Goal: Task Accomplishment & Management: Complete application form

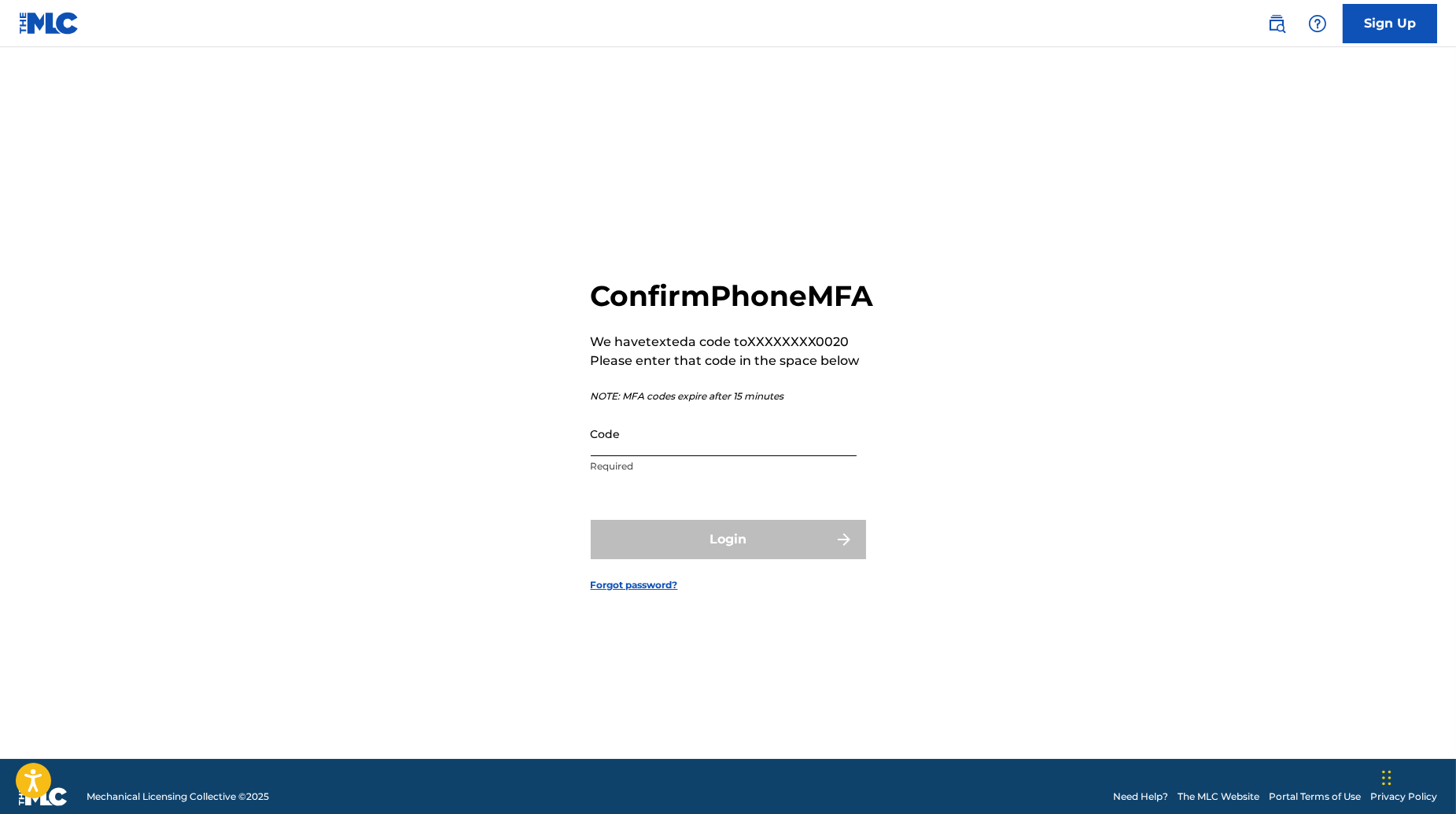
click at [707, 447] on input "Code" at bounding box center [723, 433] width 265 height 45
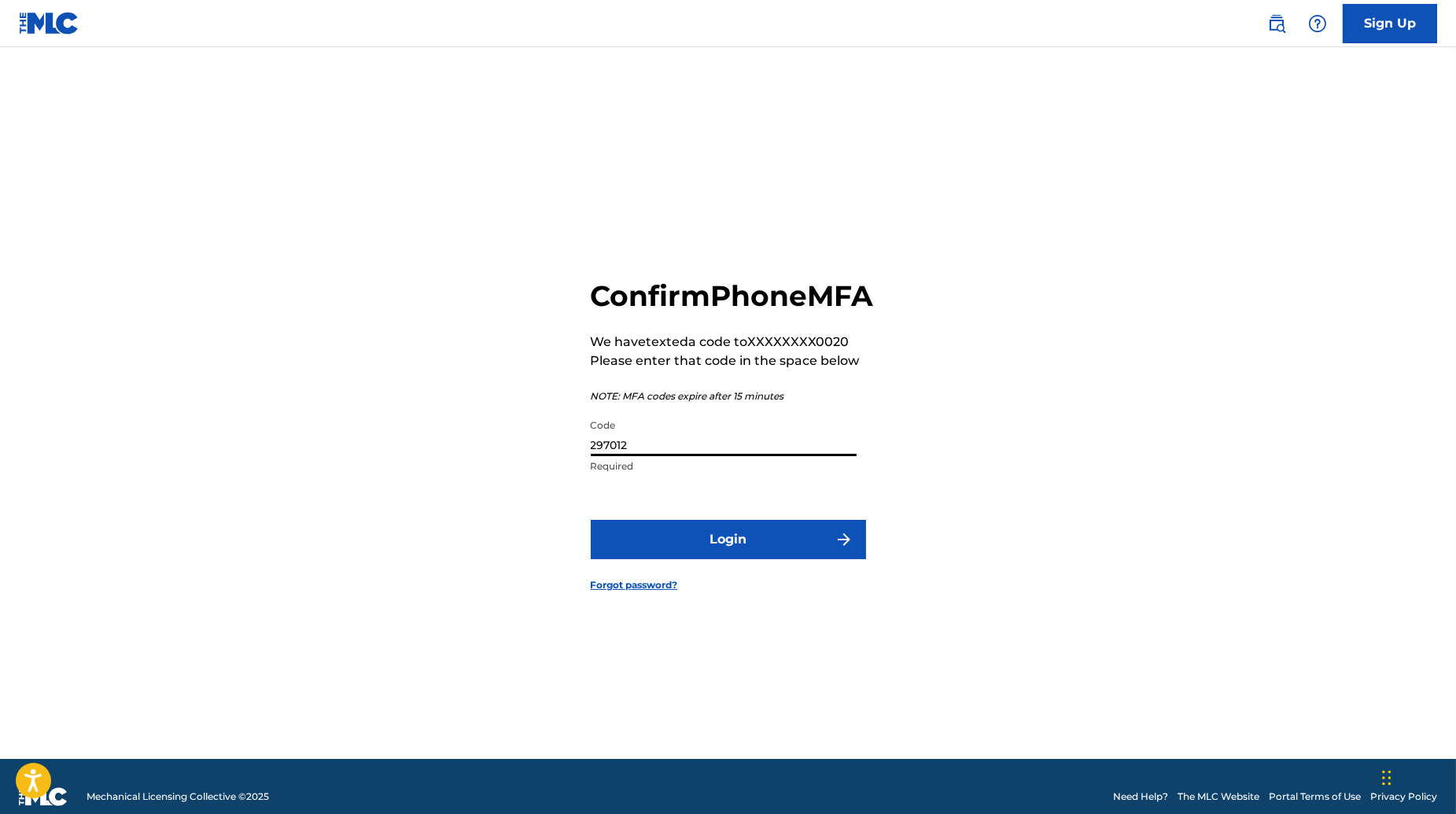
type input "297012"
click at [591, 520] on button "Login" at bounding box center [728, 539] width 276 height 39
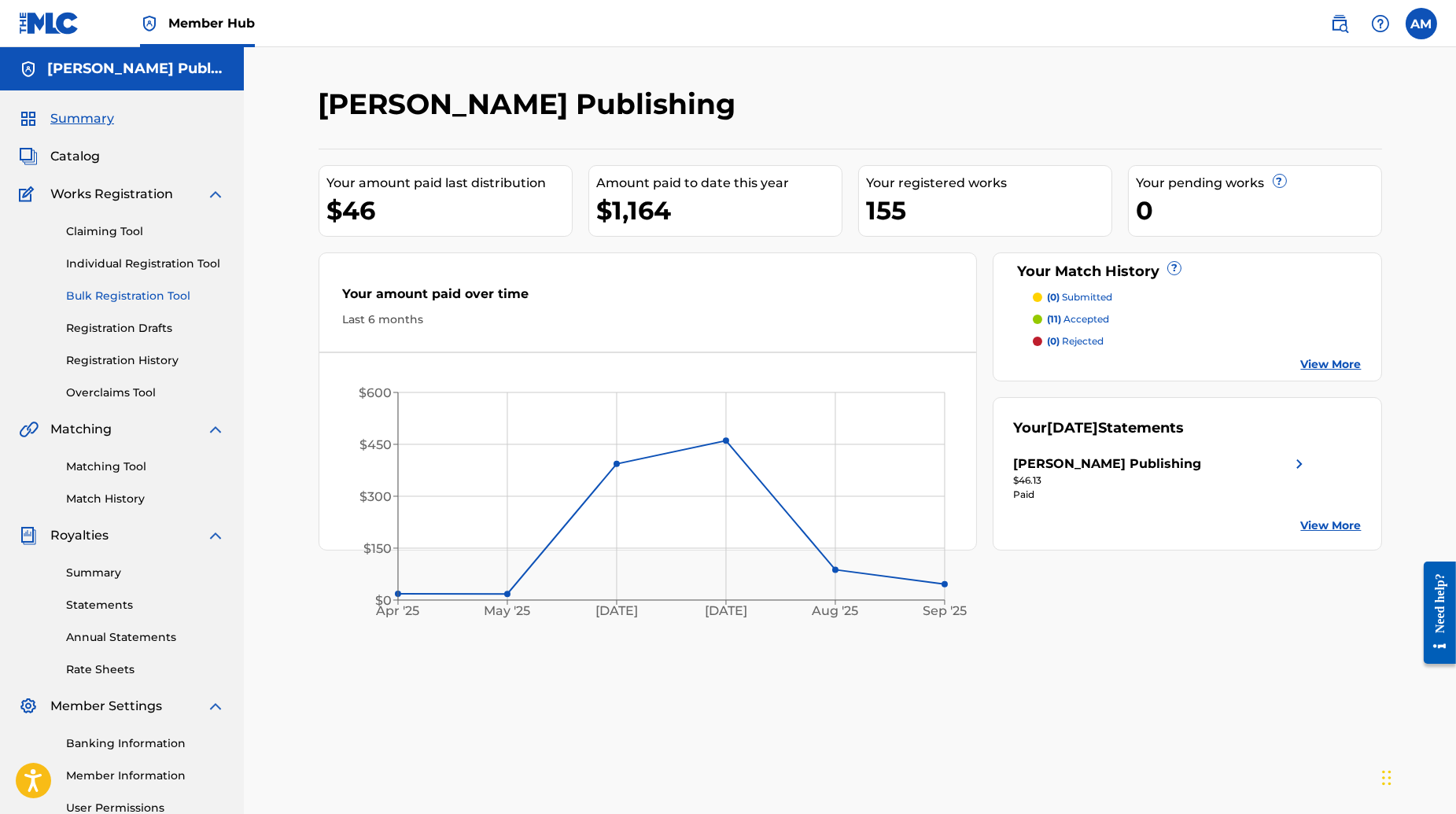
click at [145, 297] on link "Bulk Registration Tool" at bounding box center [145, 297] width 159 height 17
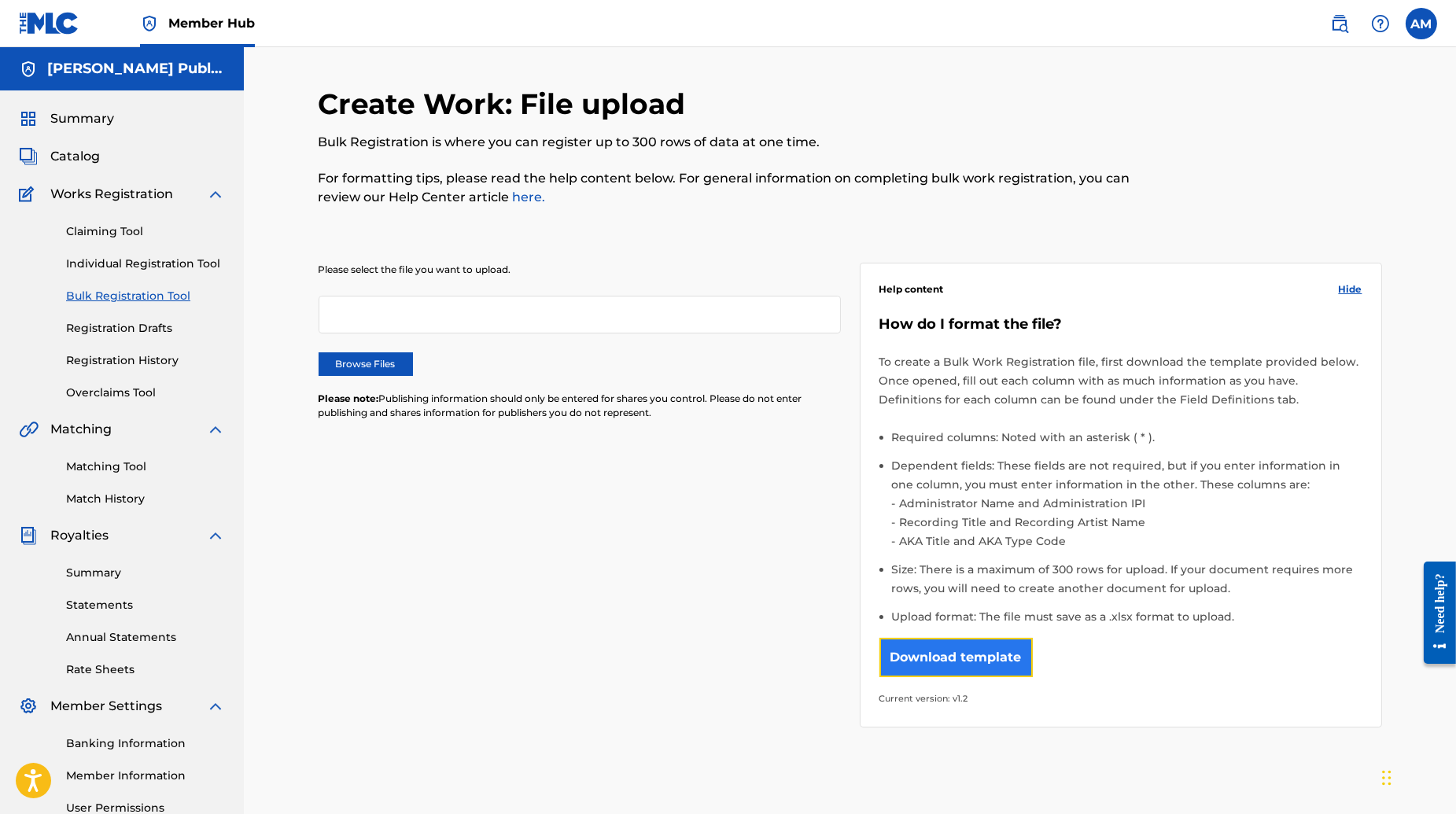
click at [957, 656] on button "Download template" at bounding box center [956, 657] width 154 height 39
click at [136, 362] on link "Registration History" at bounding box center [145, 360] width 159 height 17
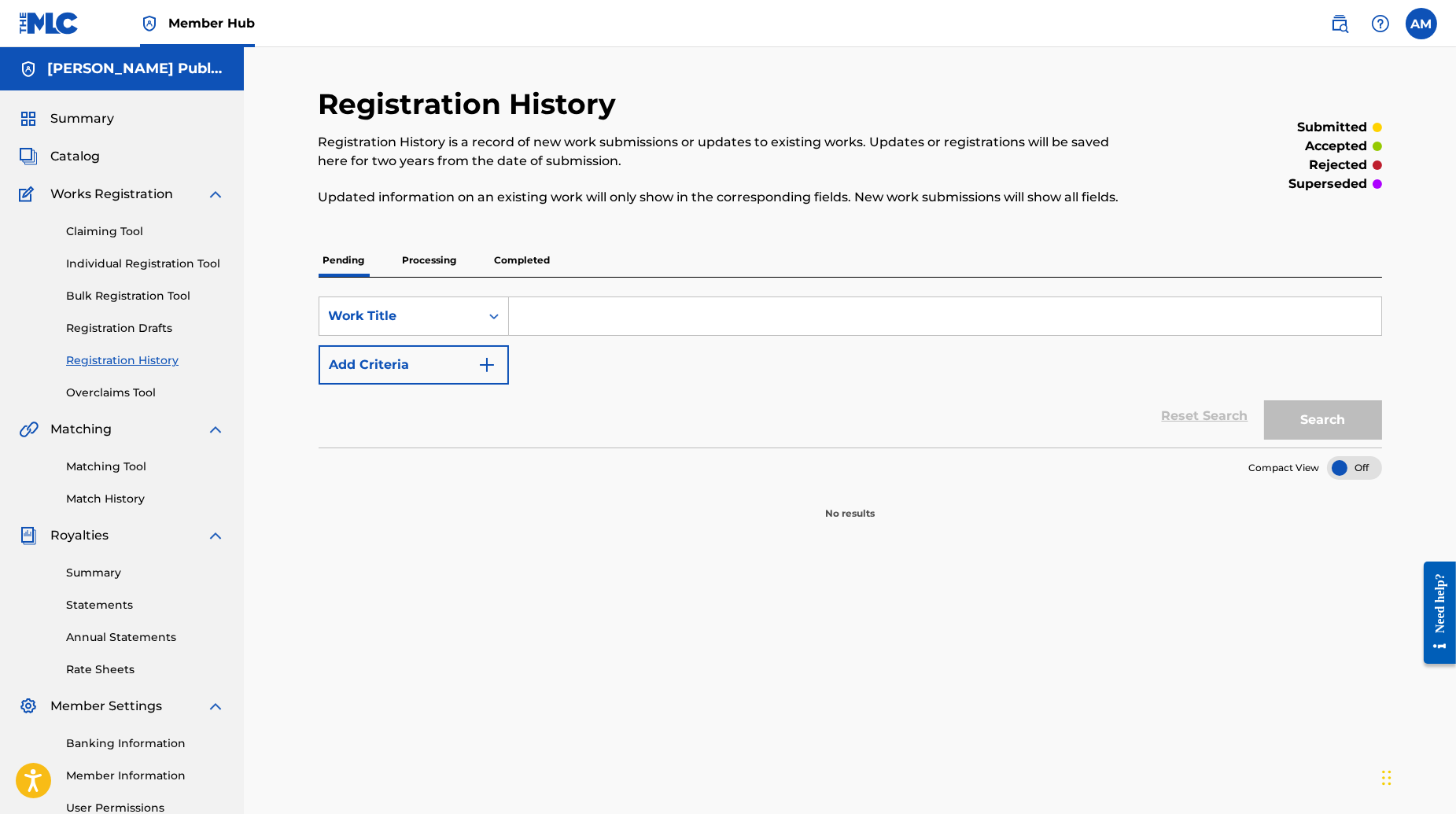
click at [435, 257] on p "Processing" at bounding box center [430, 260] width 64 height 33
click at [524, 260] on p "Completed" at bounding box center [523, 260] width 66 height 33
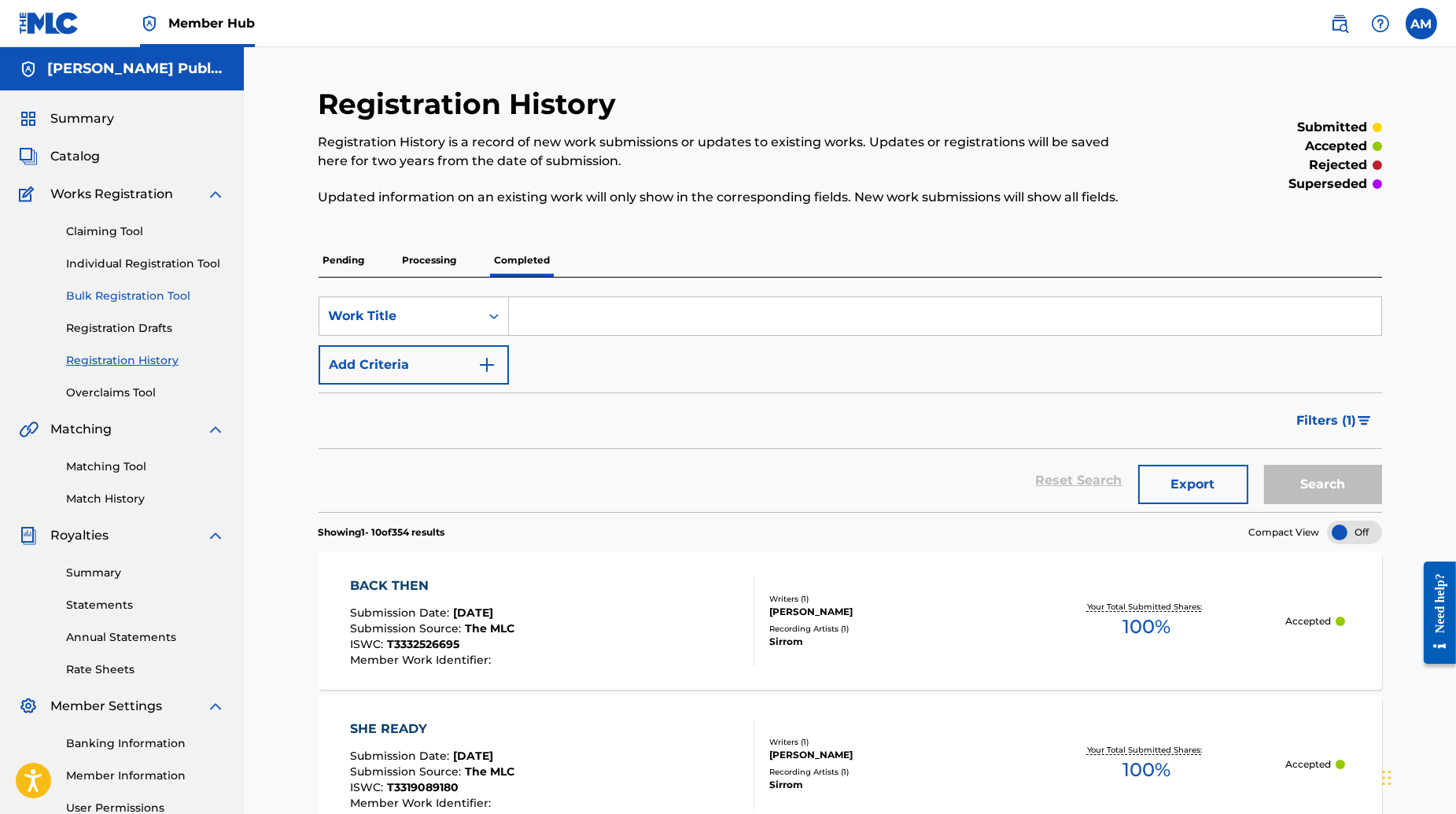
click at [142, 291] on link "Bulk Registration Tool" at bounding box center [145, 297] width 159 height 17
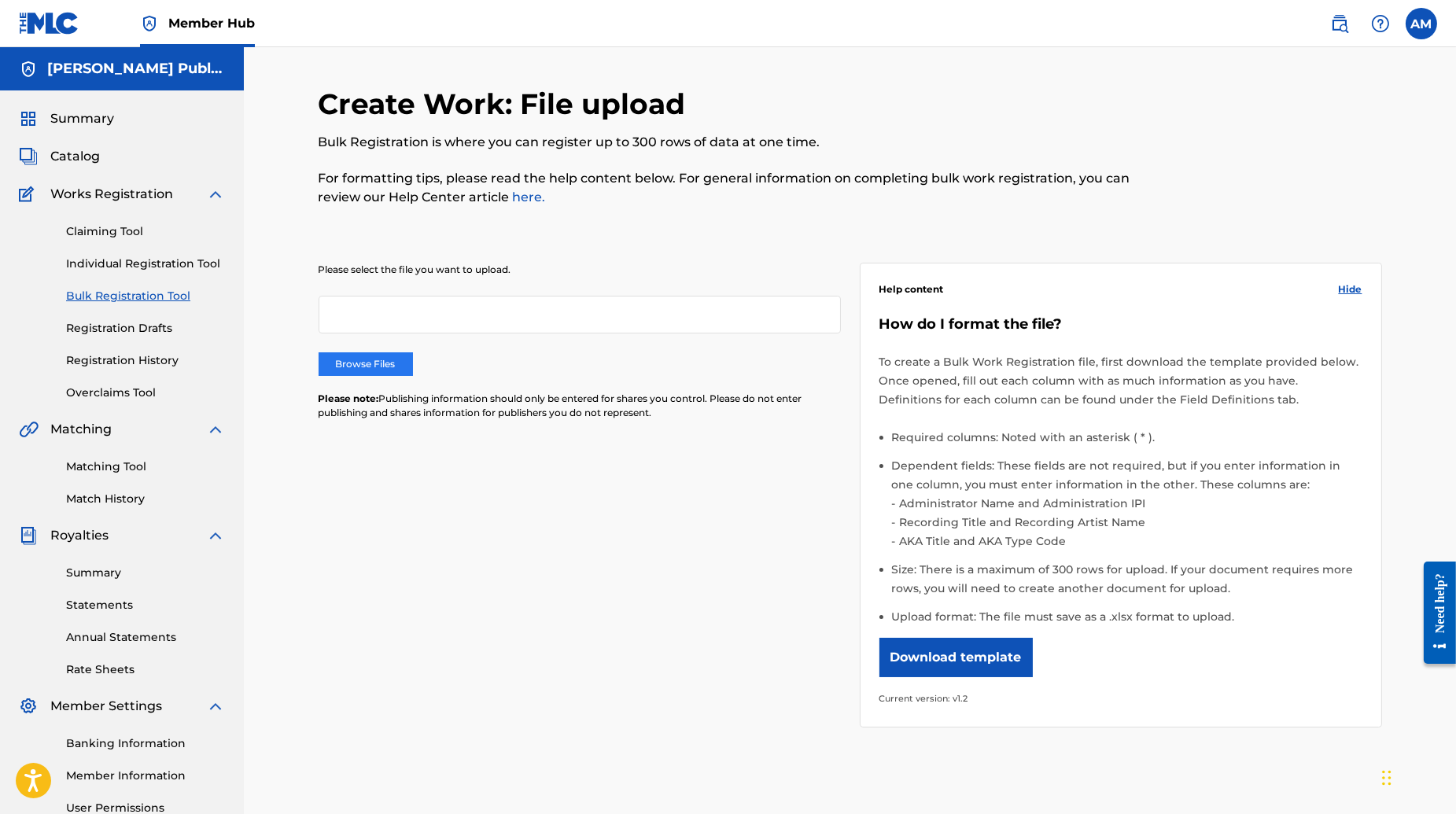
click at [378, 354] on label "Browse Files" at bounding box center [365, 364] width 94 height 24
click at [0, 0] on input "Browse Files" at bounding box center [0, 0] width 0 height 0
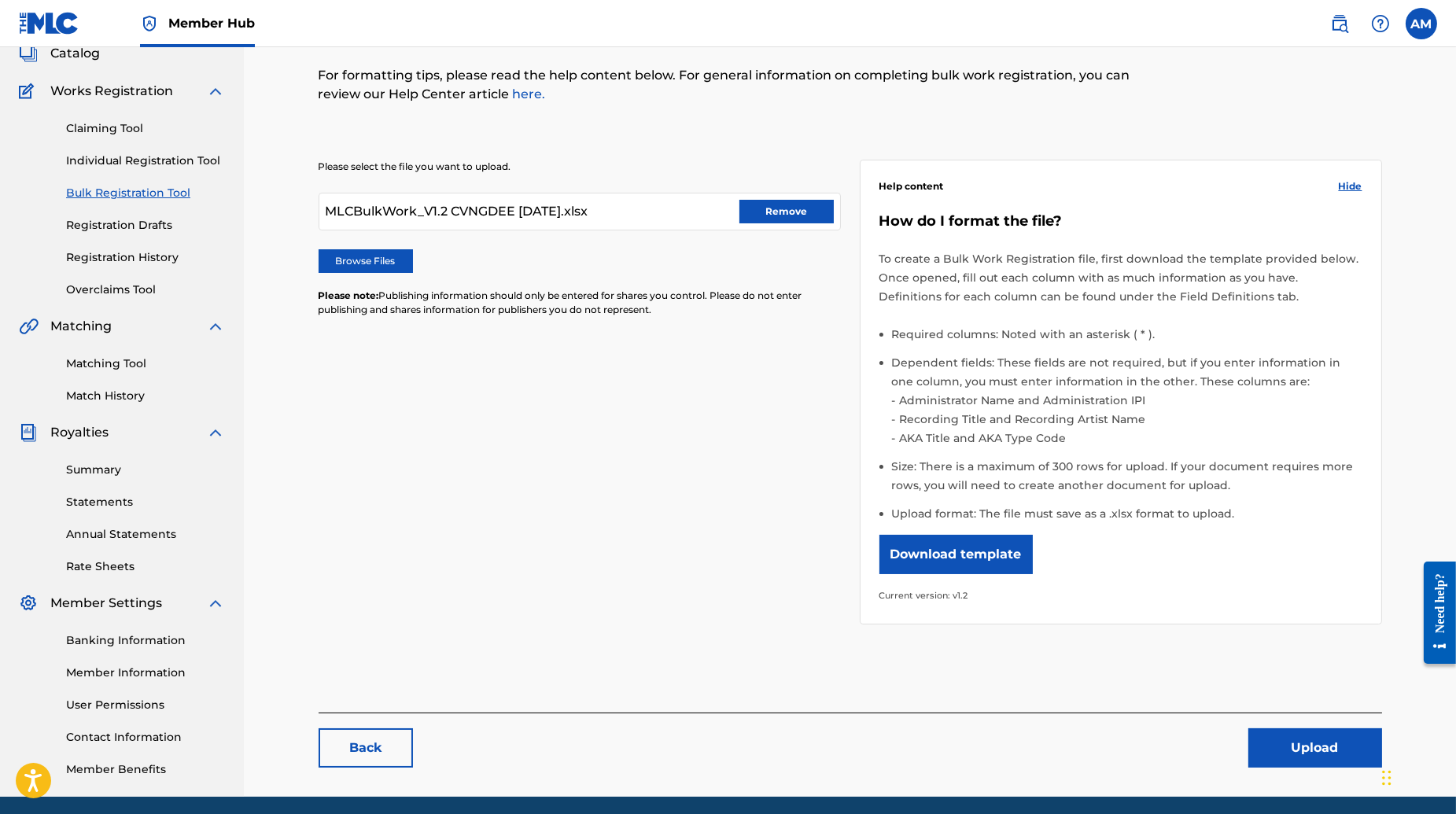
scroll to position [160, 0]
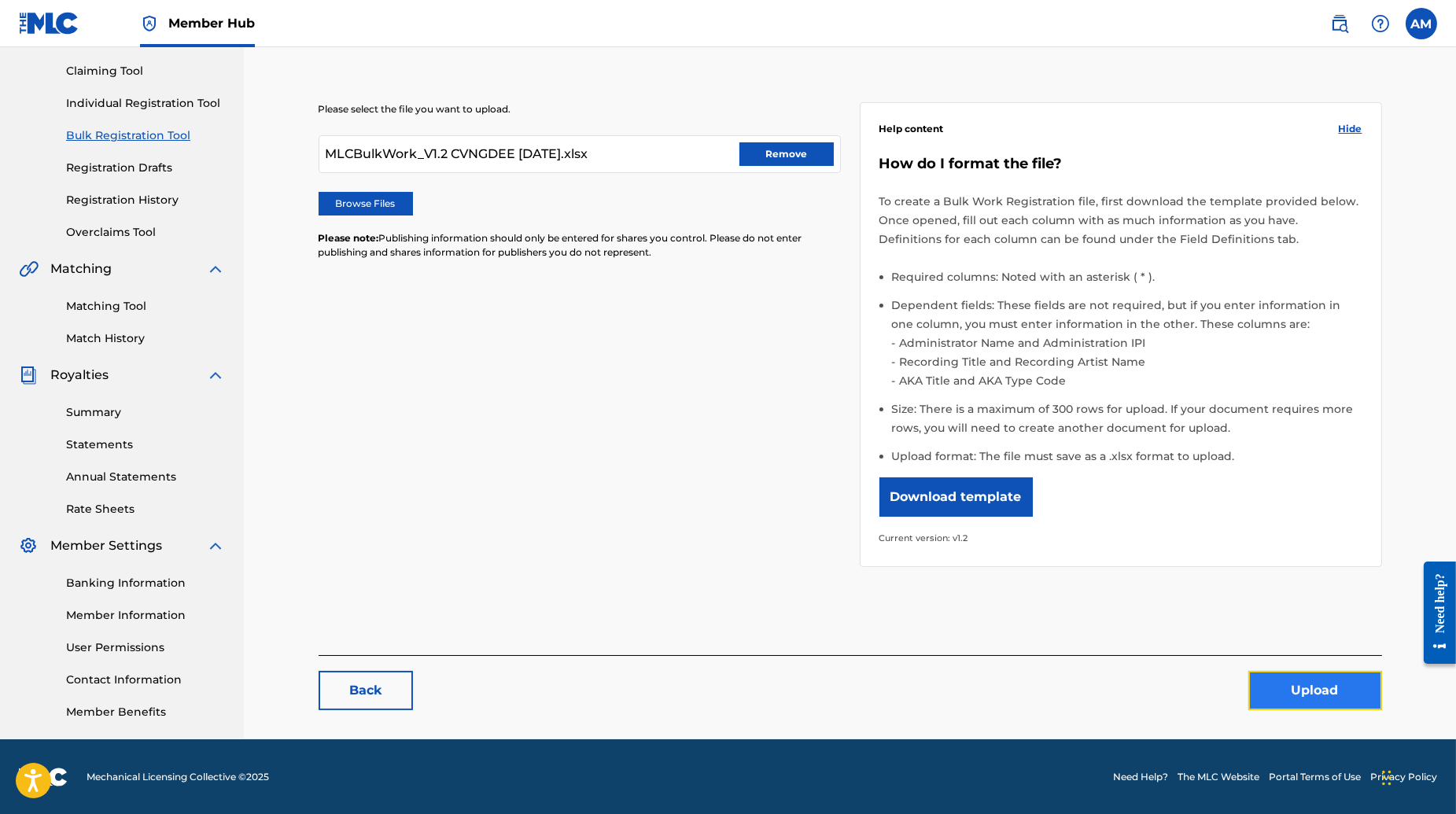
click at [1298, 683] on button "Upload" at bounding box center [1315, 691] width 134 height 39
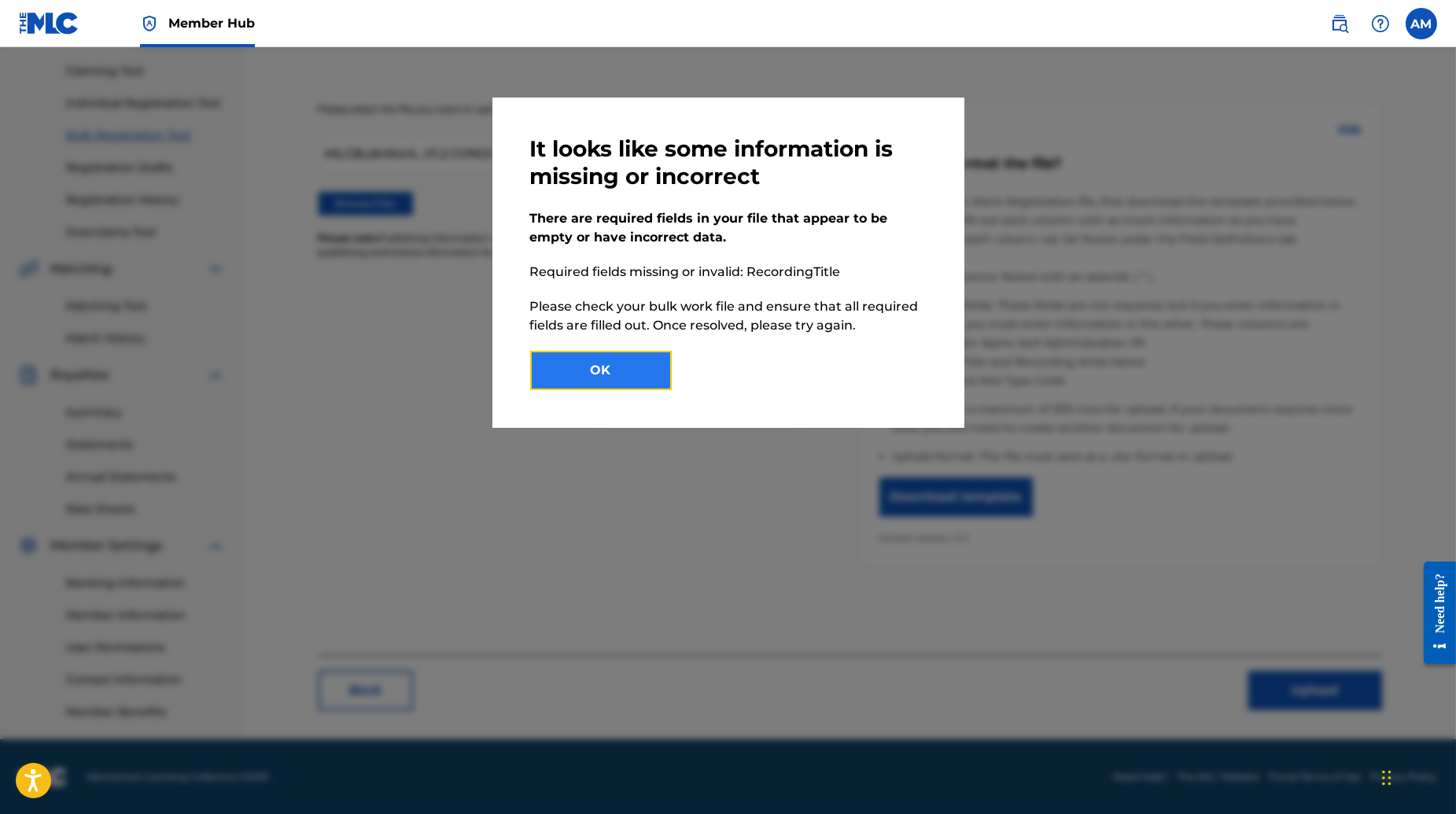
click at [610, 370] on button "OK" at bounding box center [601, 370] width 142 height 39
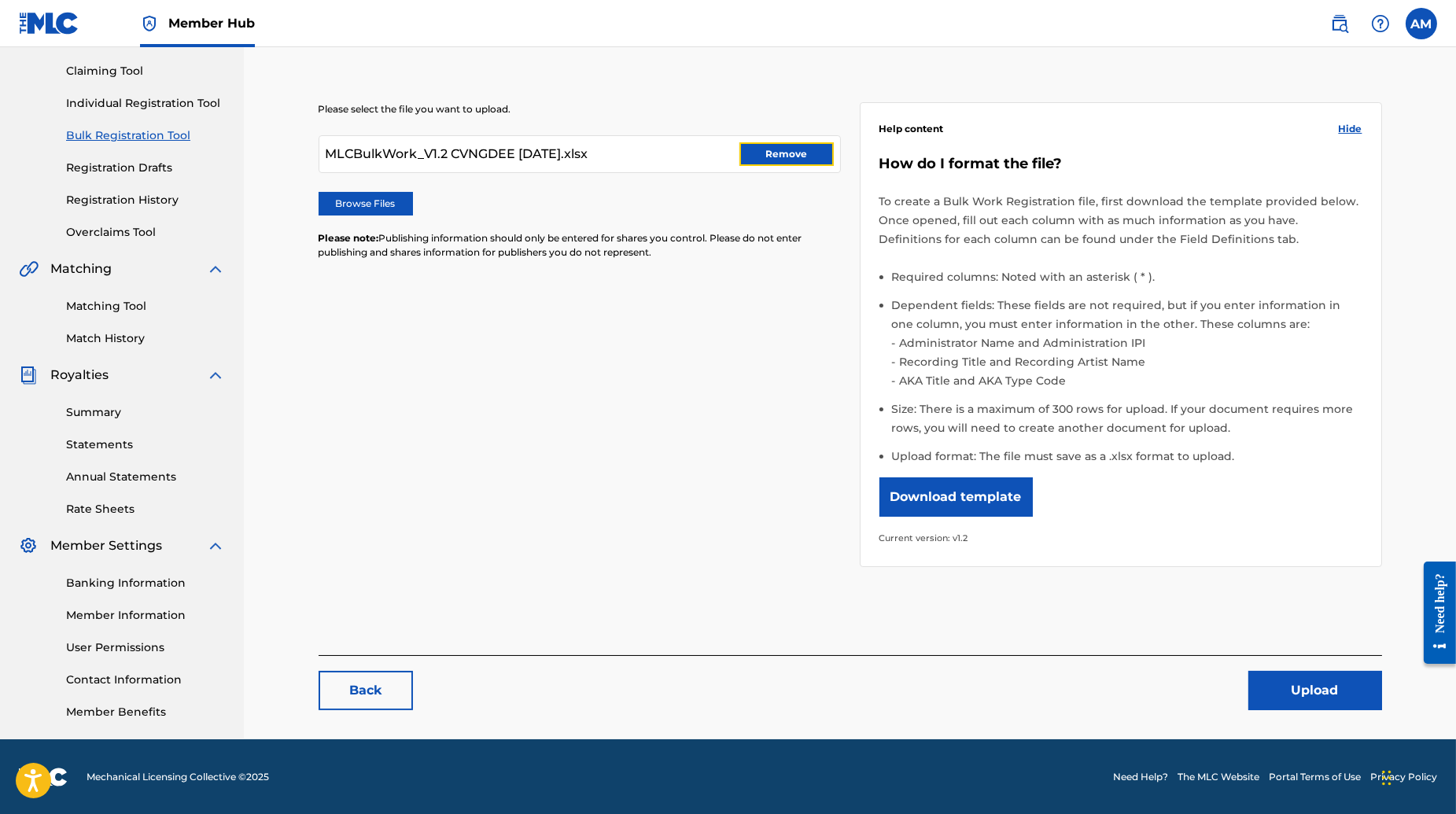
click at [760, 154] on button "Remove" at bounding box center [786, 154] width 94 height 24
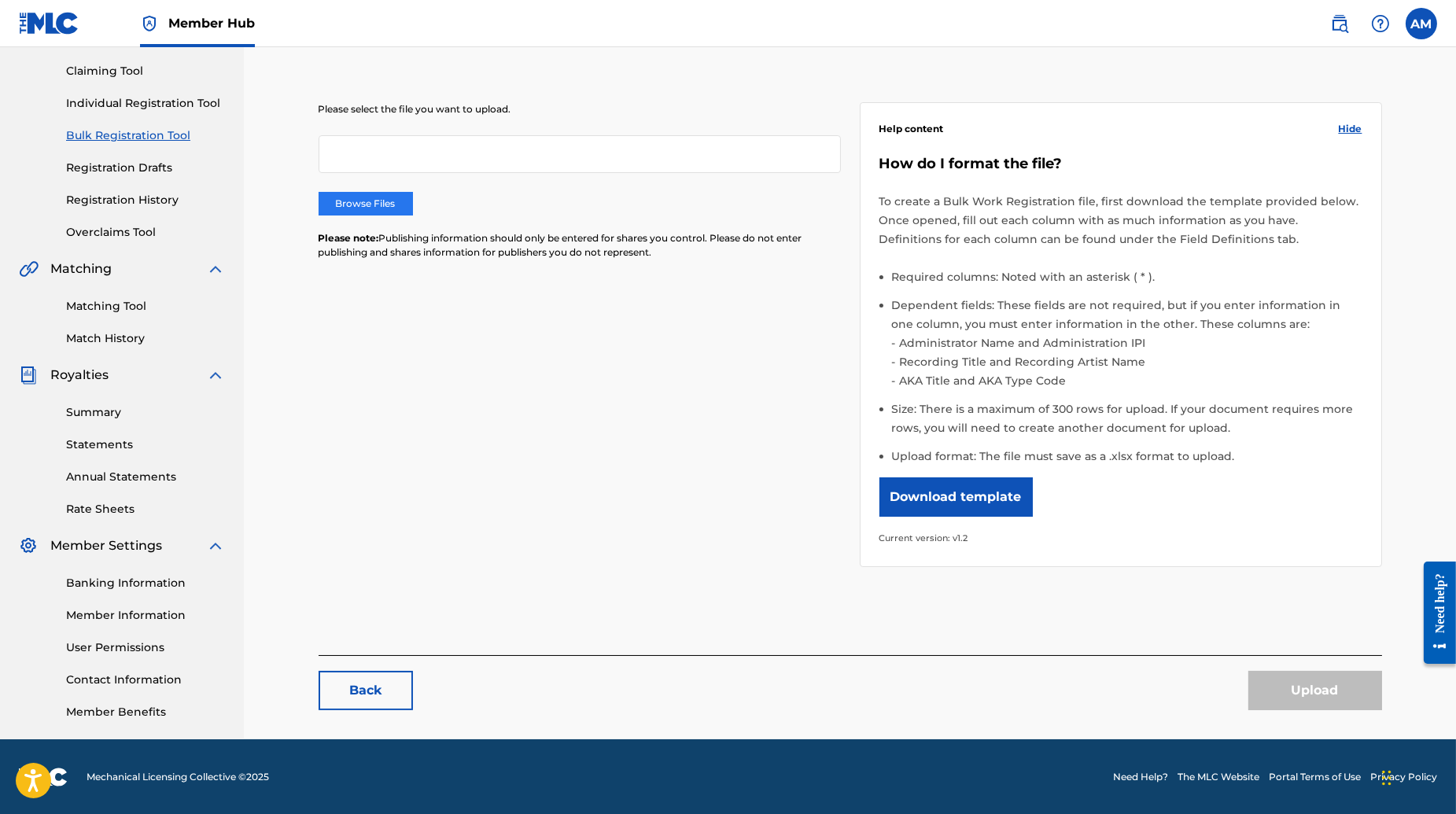
click at [393, 206] on label "Browse Files" at bounding box center [365, 203] width 94 height 24
click at [0, 0] on input "Browse Files" at bounding box center [0, 0] width 0 height 0
click at [527, 435] on div "Please select the file you want to upload. Browse Files Please note: Publishing…" at bounding box center [850, 325] width 1064 height 522
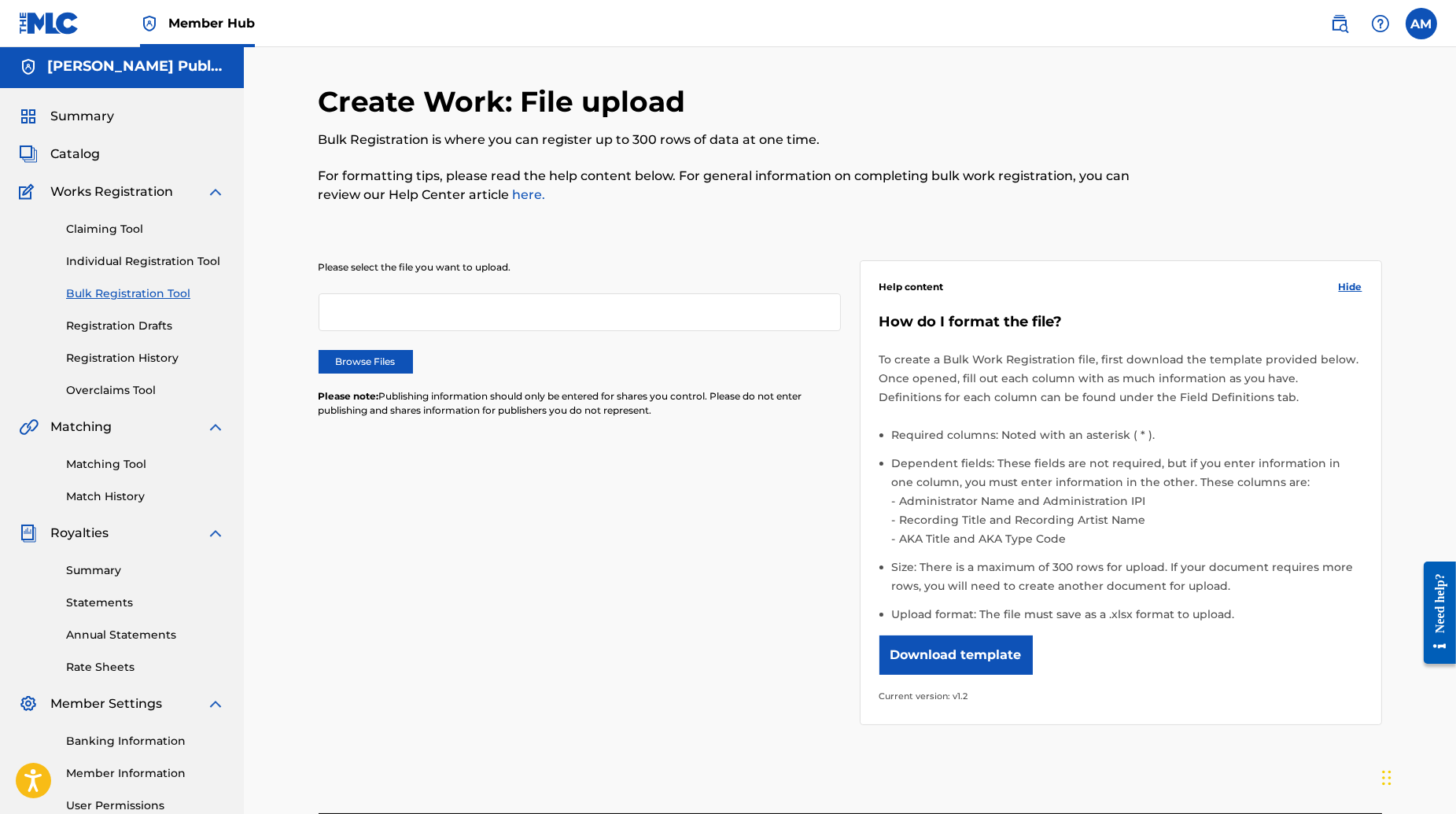
scroll to position [0, 0]
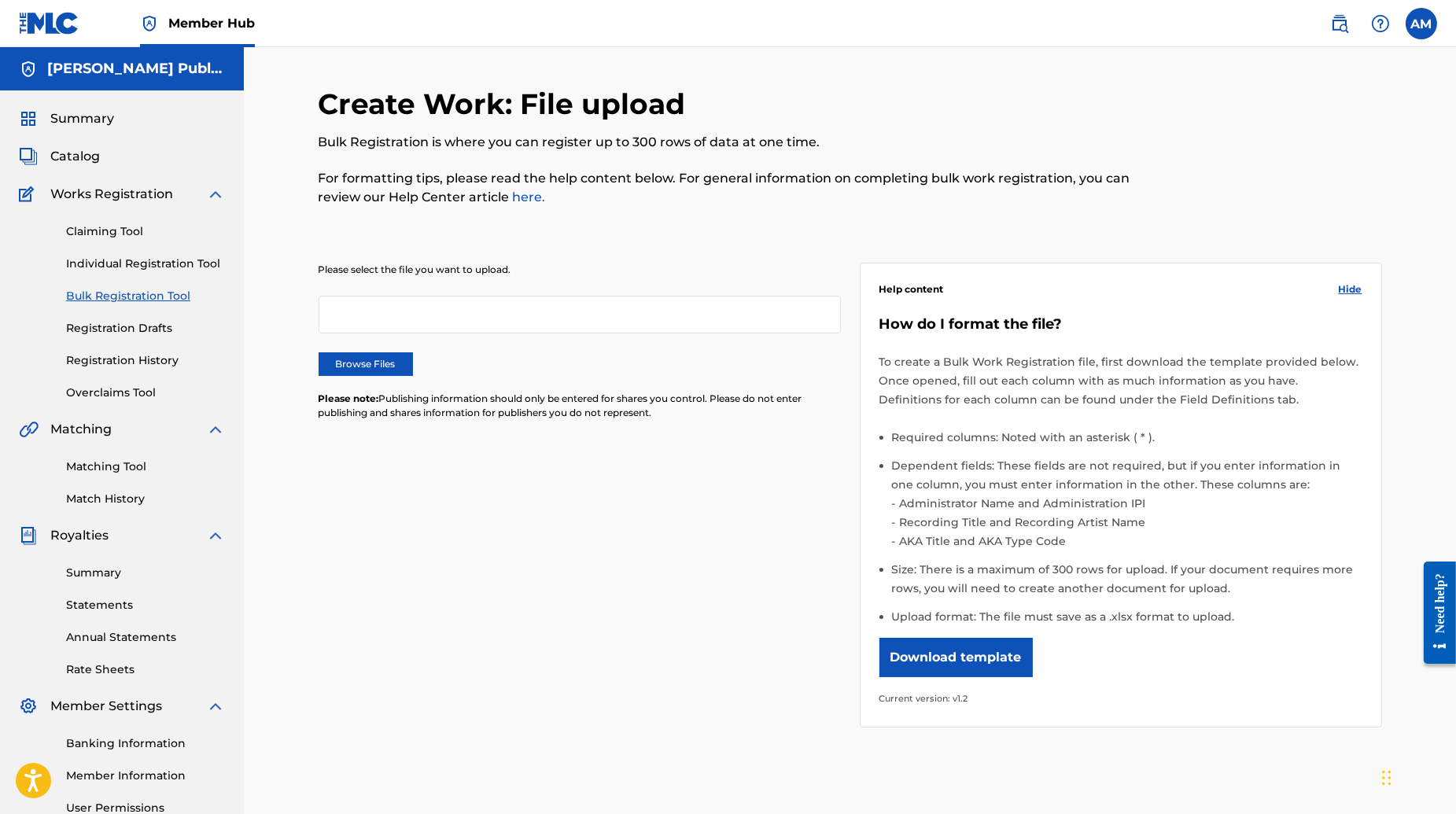
click at [376, 351] on div "Please select the file you want to upload. Browse Files Please note: Publishing…" at bounding box center [580, 351] width 523 height 176
click at [376, 359] on label "Browse Files" at bounding box center [365, 364] width 94 height 24
click at [0, 0] on input "Browse Files" at bounding box center [0, 0] width 0 height 0
click at [148, 328] on link "Registration Drafts" at bounding box center [145, 328] width 159 height 17
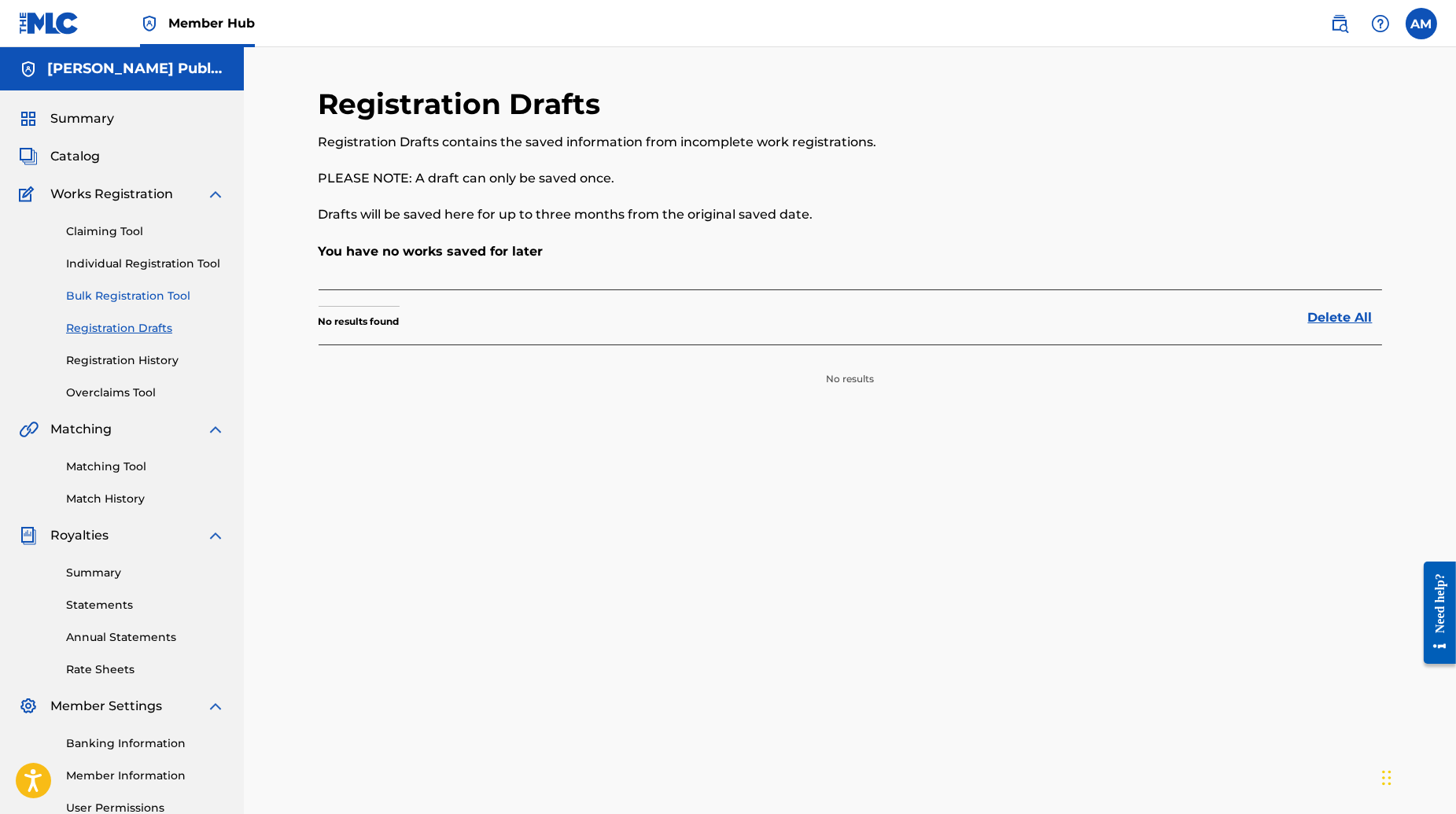
click at [150, 299] on link "Bulk Registration Tool" at bounding box center [145, 297] width 159 height 17
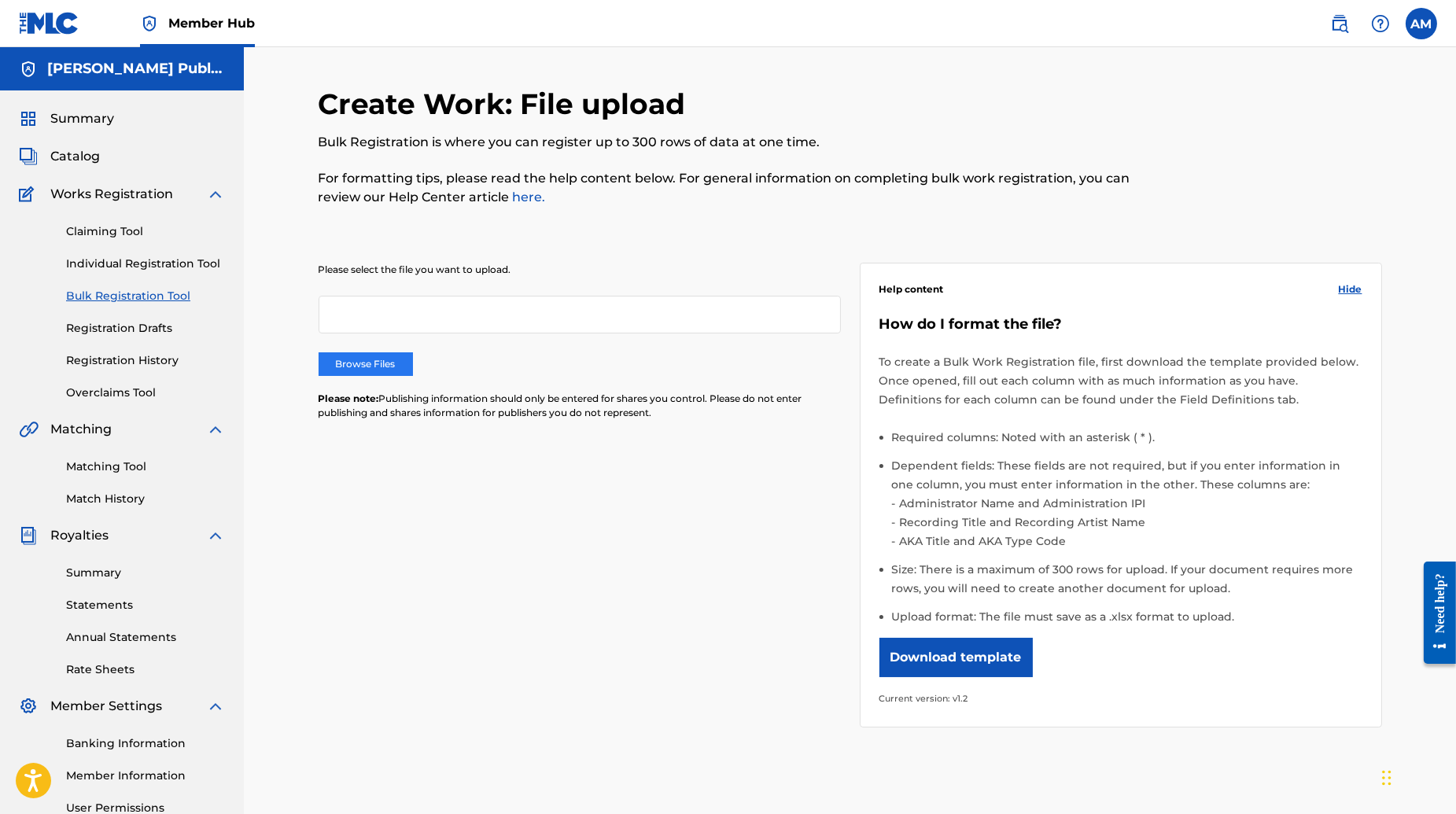
click at [371, 366] on label "Browse Files" at bounding box center [365, 364] width 94 height 24
click at [0, 0] on input "Browse Files" at bounding box center [0, 0] width 0 height 0
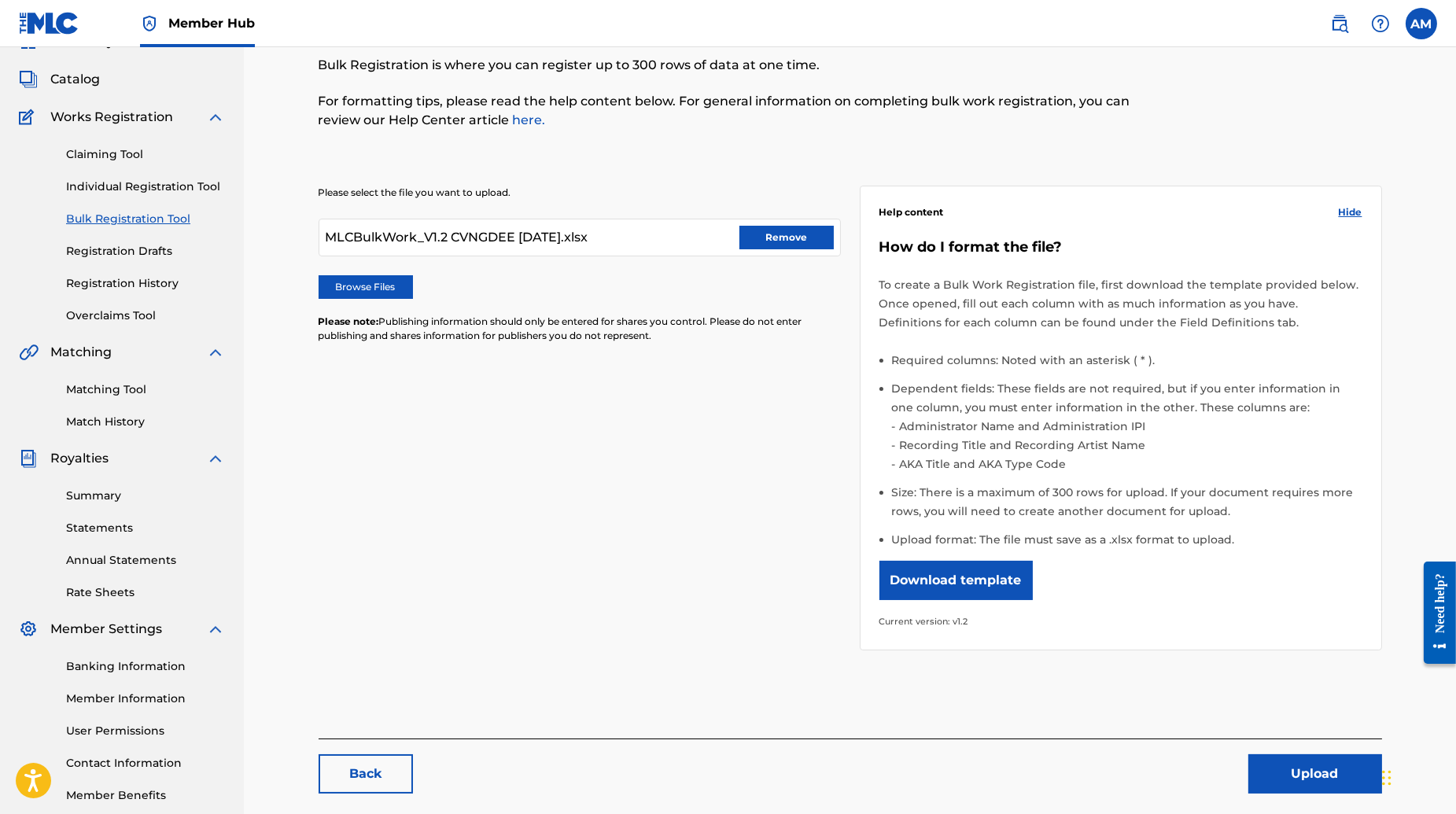
scroll to position [160, 0]
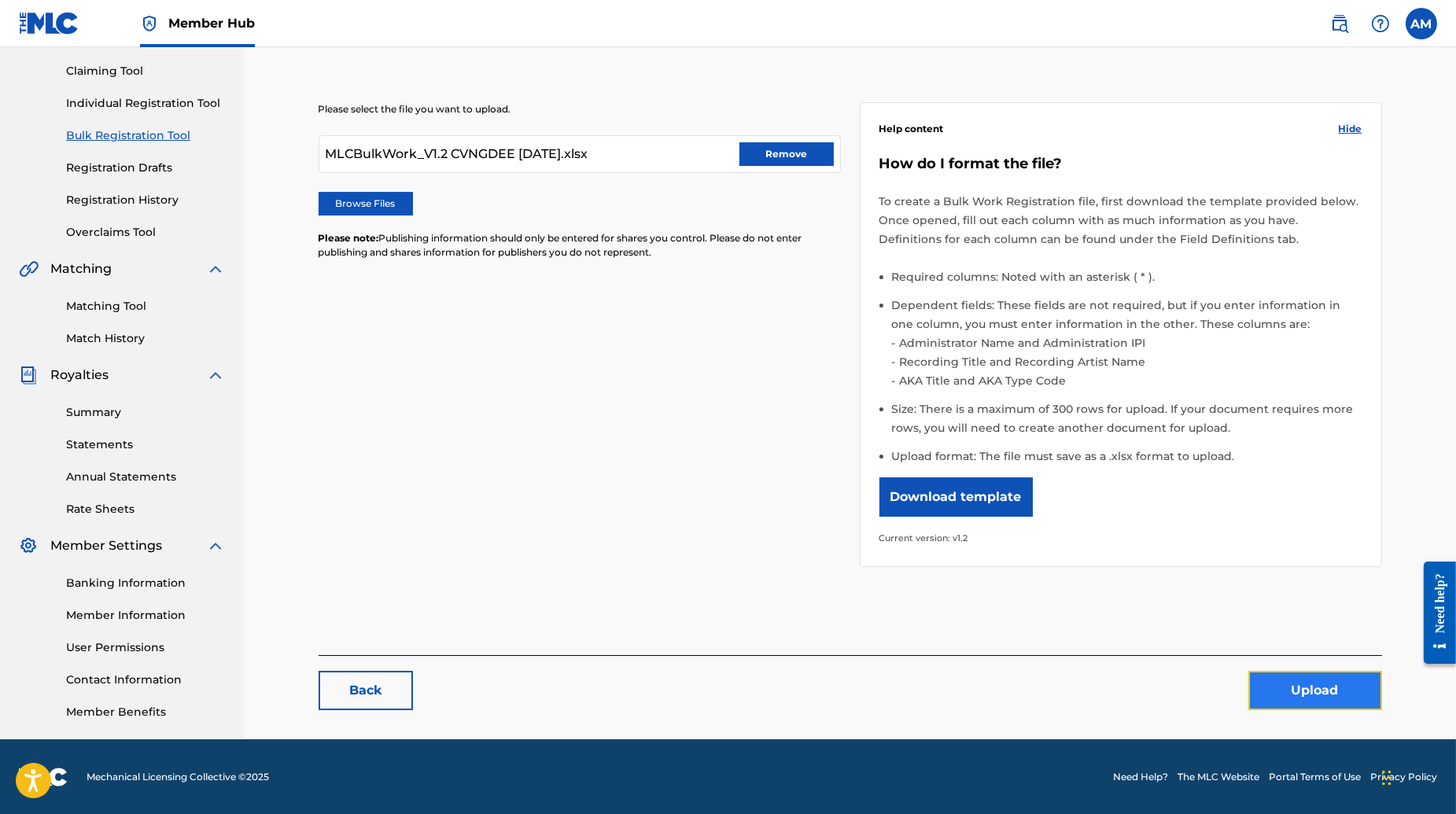
click at [1293, 680] on button "Upload" at bounding box center [1315, 691] width 134 height 39
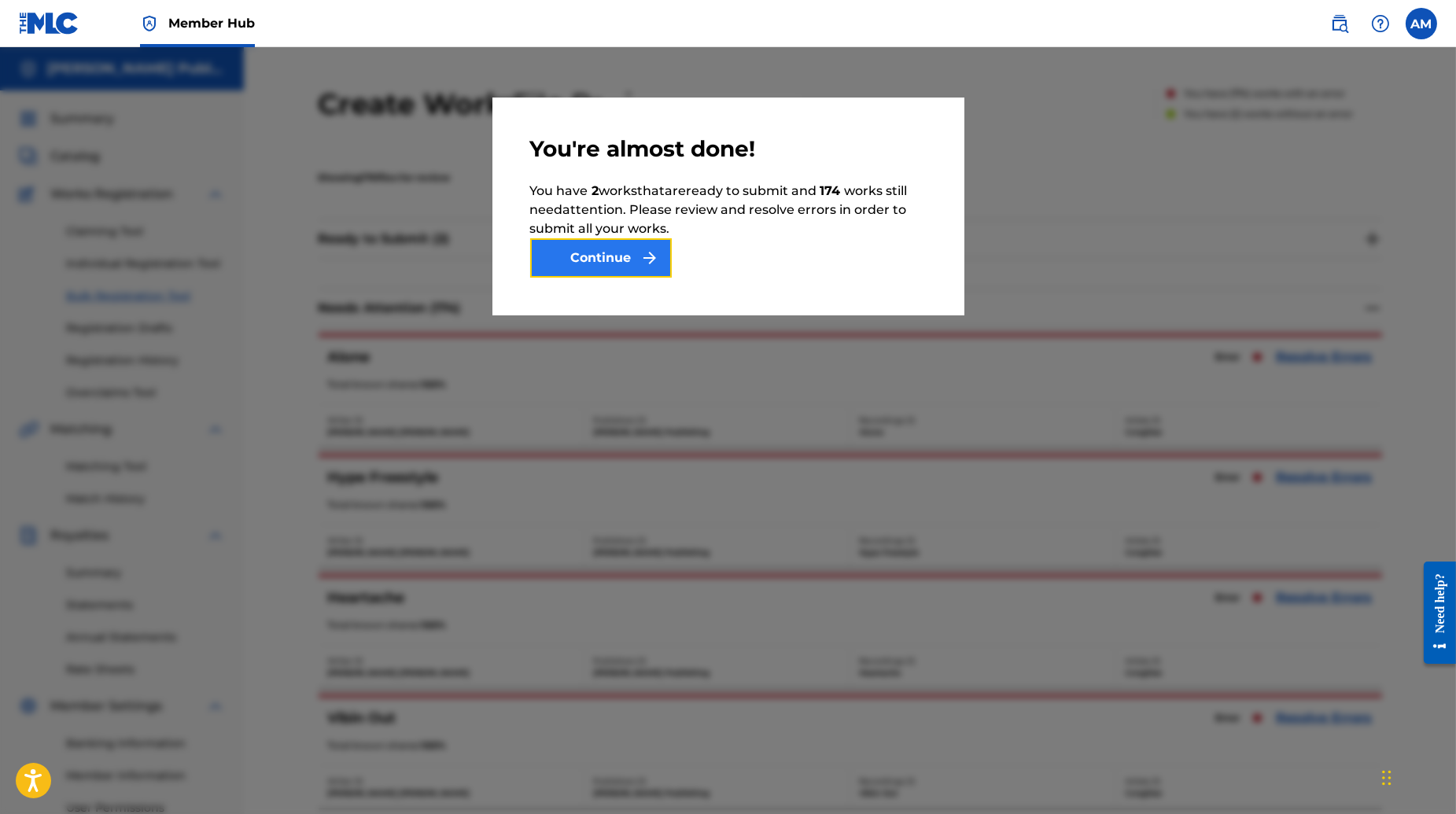
click at [649, 272] on button "Continue" at bounding box center [601, 258] width 142 height 39
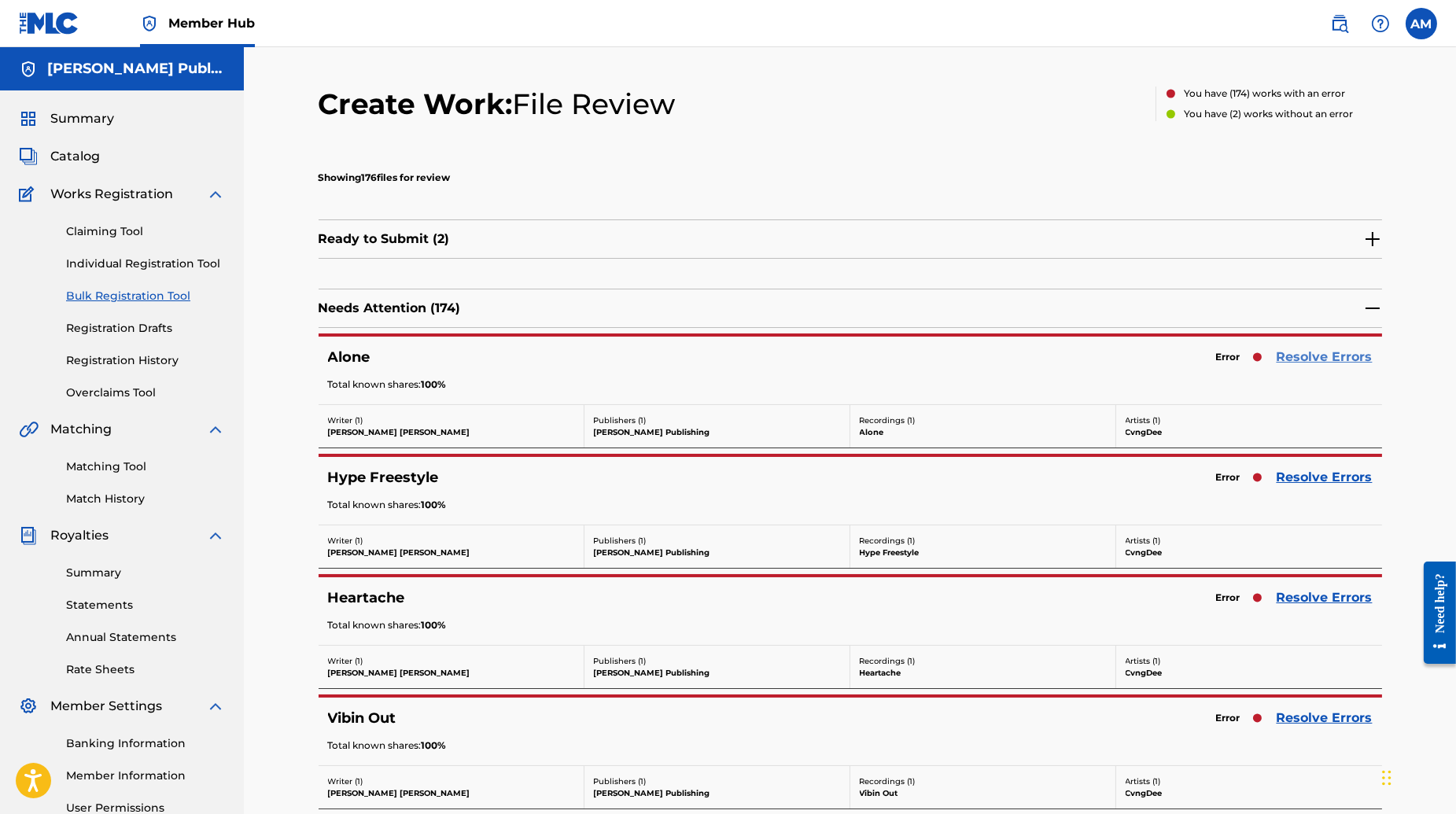
click at [1332, 358] on link "Resolve Errors" at bounding box center [1325, 357] width 96 height 18
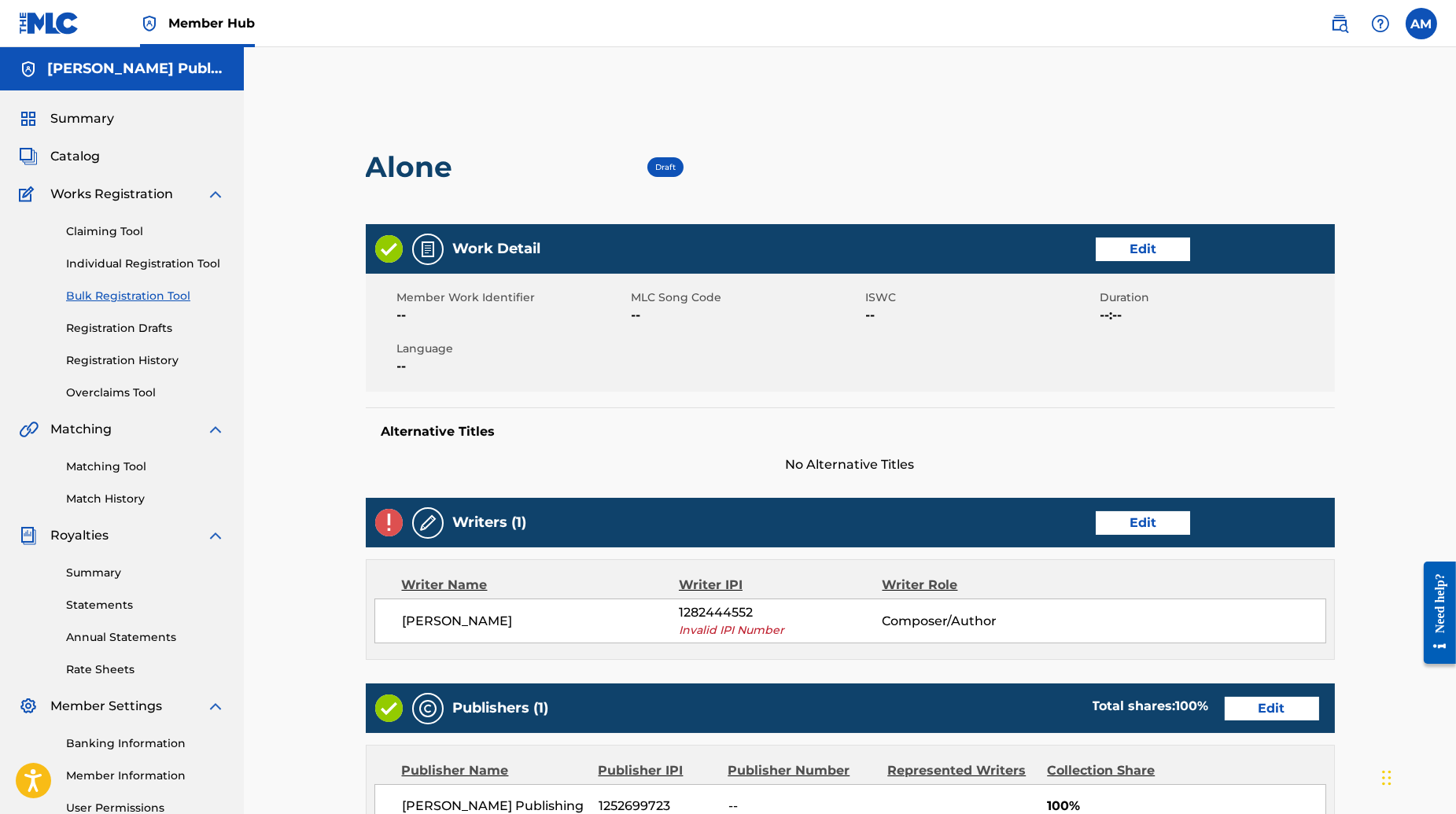
click at [132, 292] on link "Bulk Registration Tool" at bounding box center [145, 297] width 159 height 17
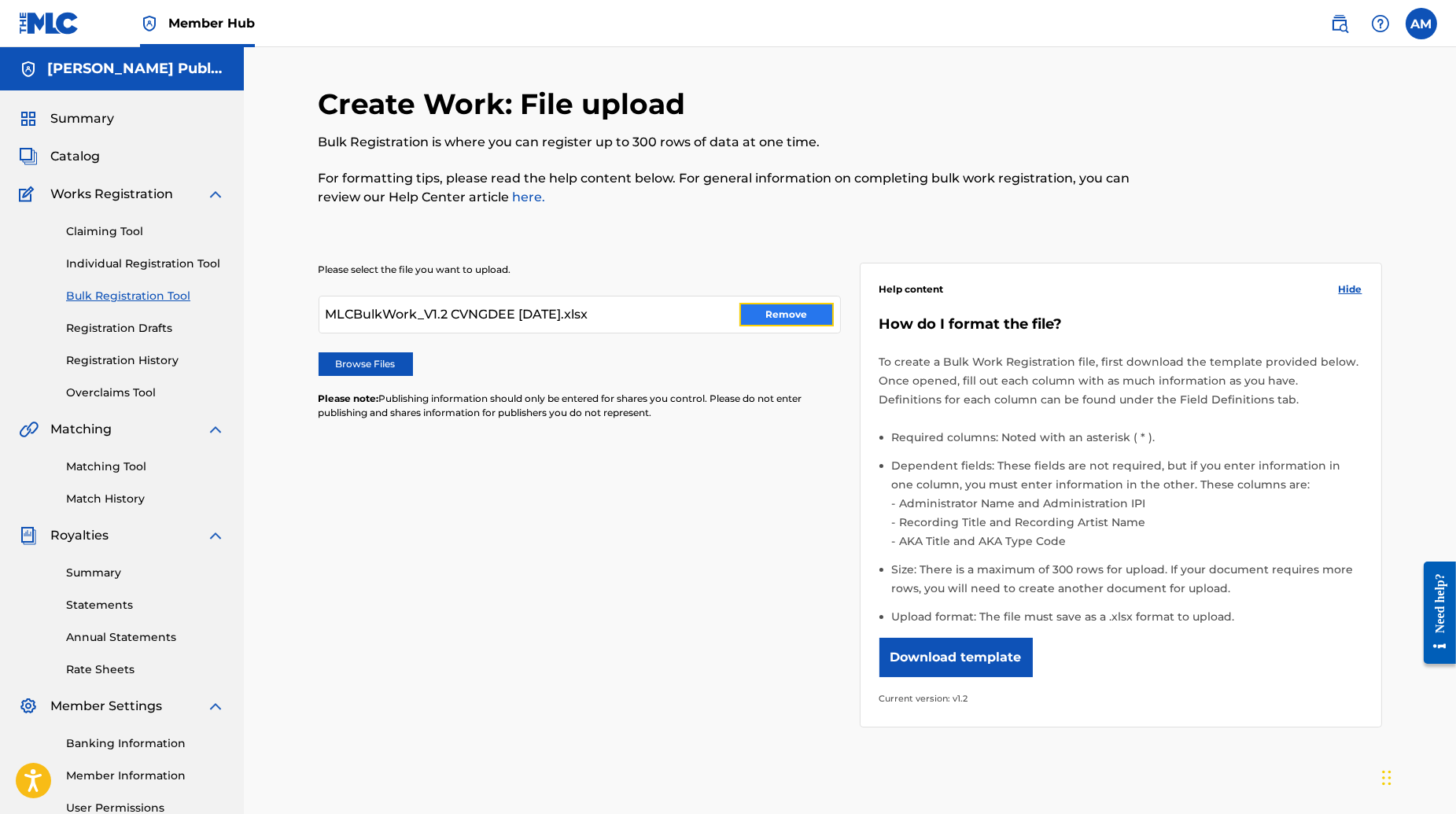
click at [766, 321] on button "Remove" at bounding box center [786, 314] width 94 height 24
click at [370, 363] on label "Browse Files" at bounding box center [365, 364] width 94 height 24
click at [0, 0] on input "Browse Files" at bounding box center [0, 0] width 0 height 0
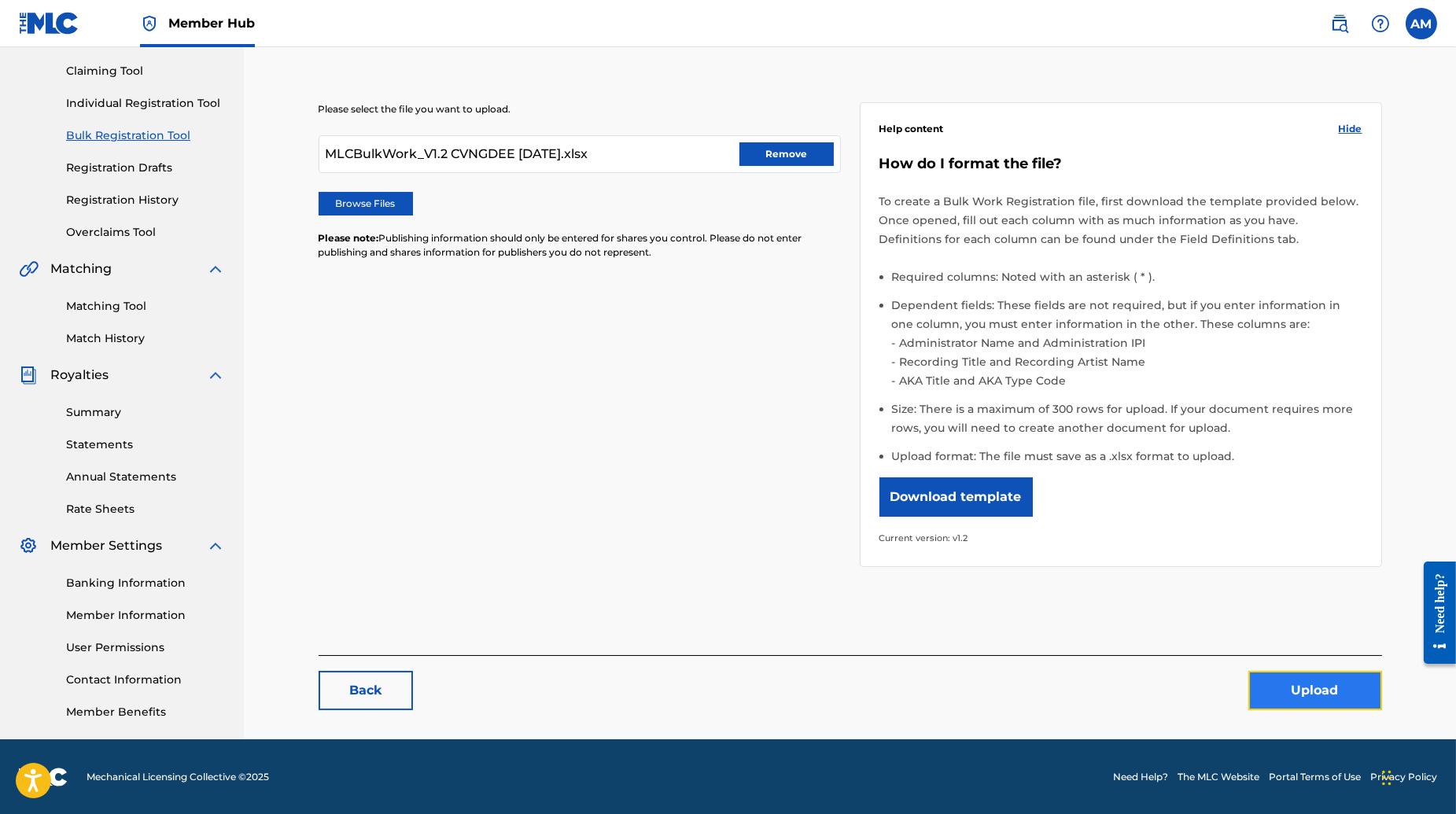
click at [1290, 693] on button "Upload" at bounding box center [1315, 691] width 134 height 39
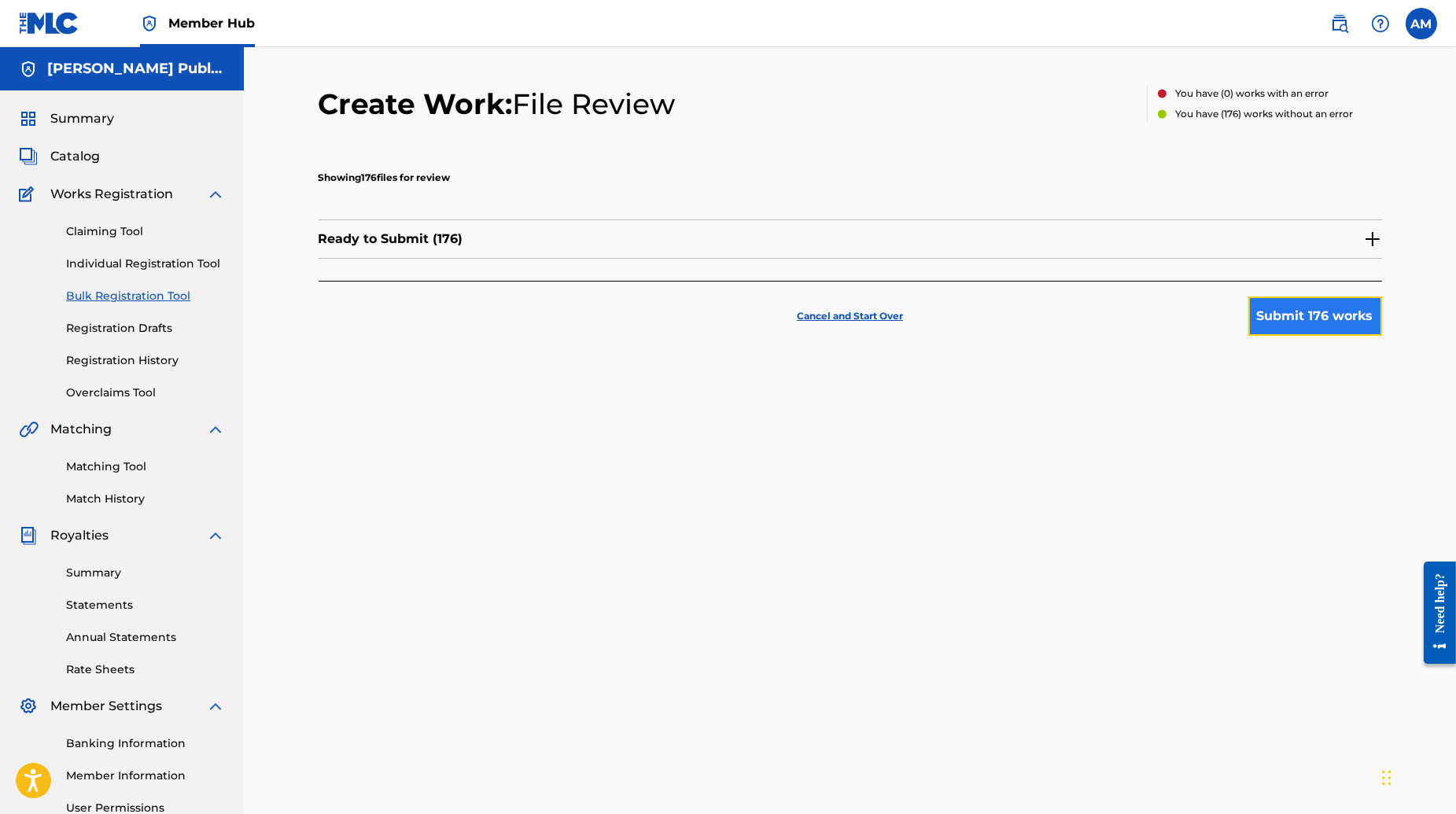
click at [1294, 323] on button "Submit 176 works" at bounding box center [1315, 316] width 134 height 39
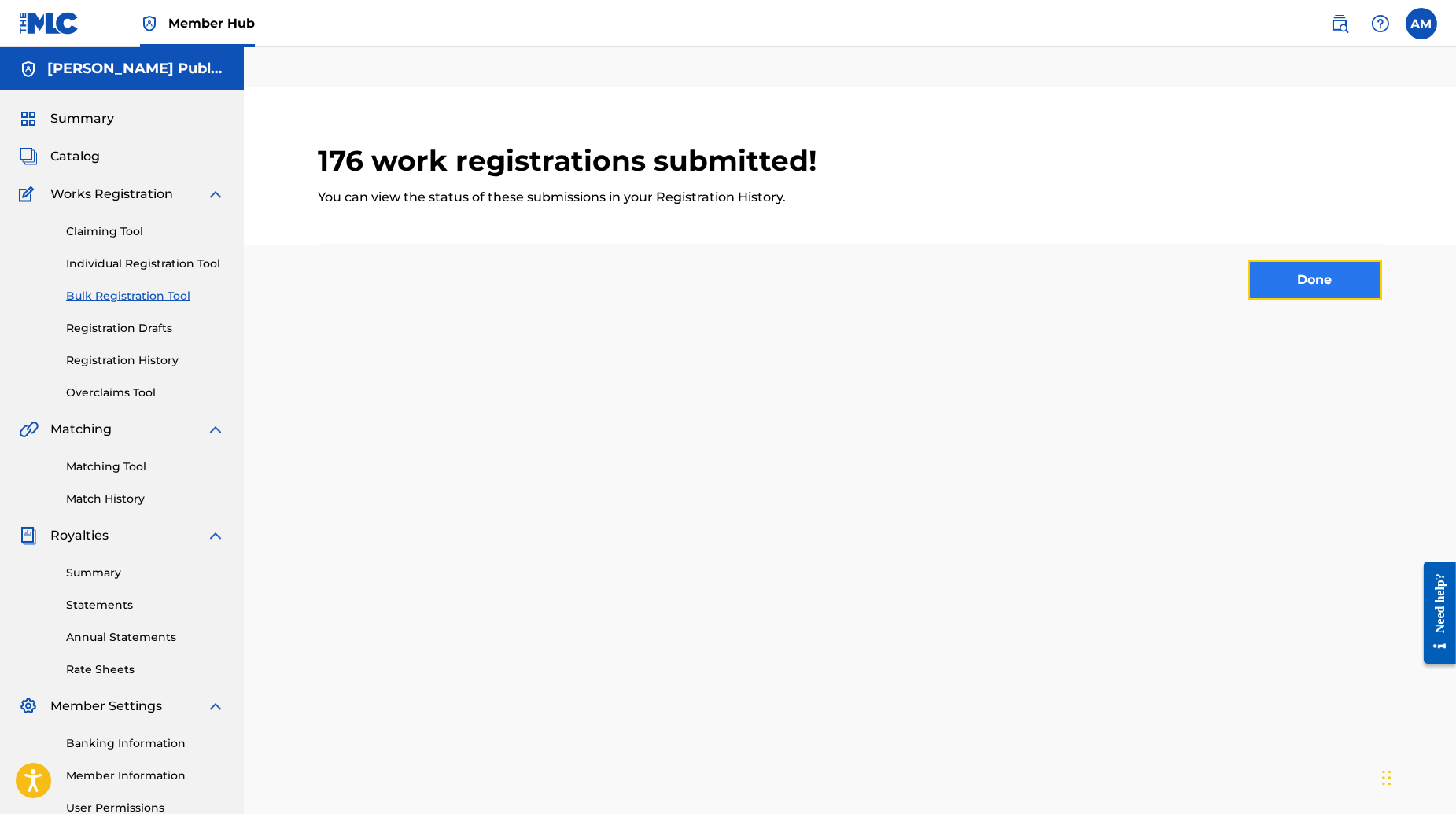
click at [1317, 267] on button "Done" at bounding box center [1315, 280] width 134 height 39
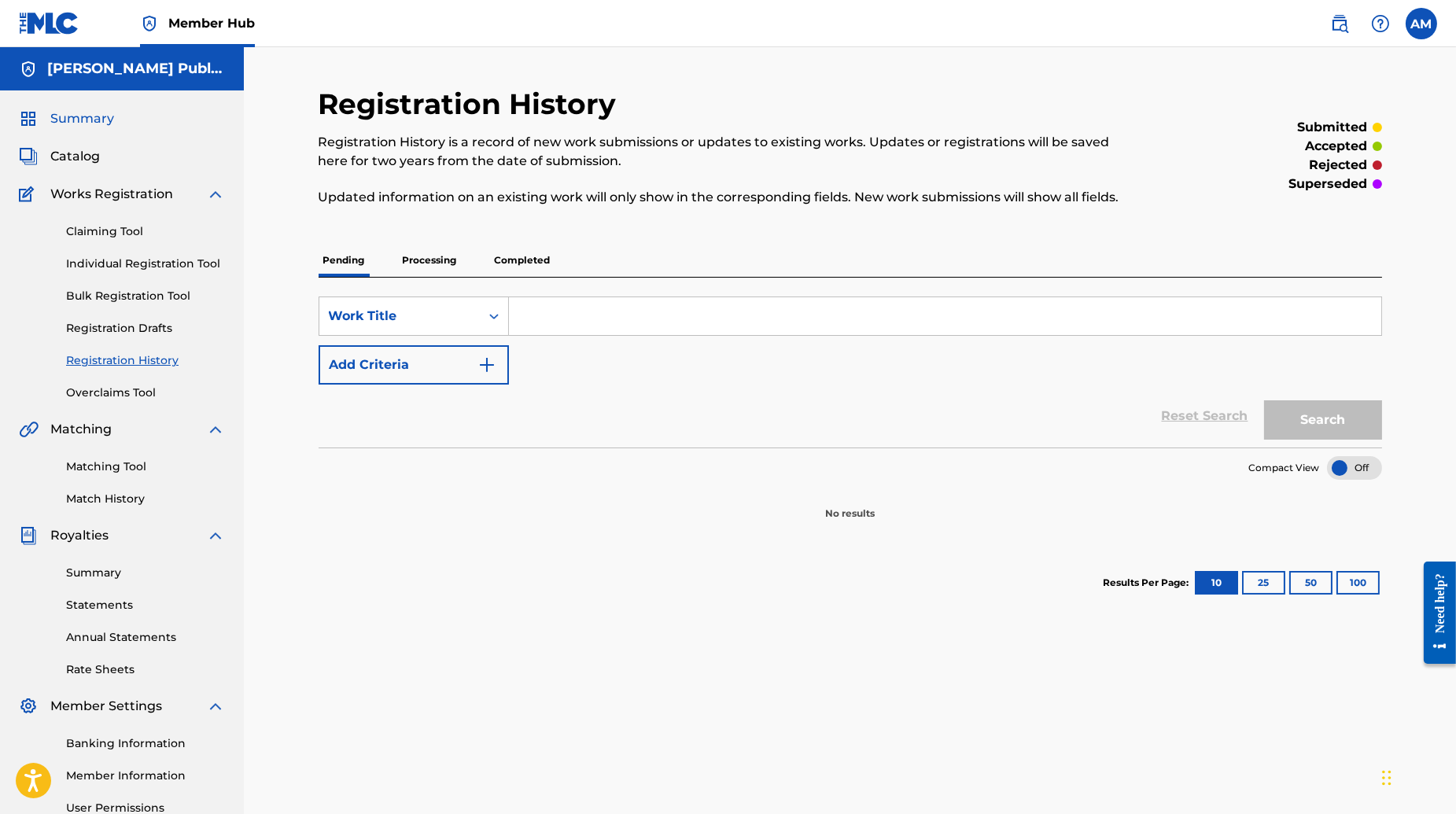
click at [96, 124] on span "Summary" at bounding box center [82, 118] width 64 height 18
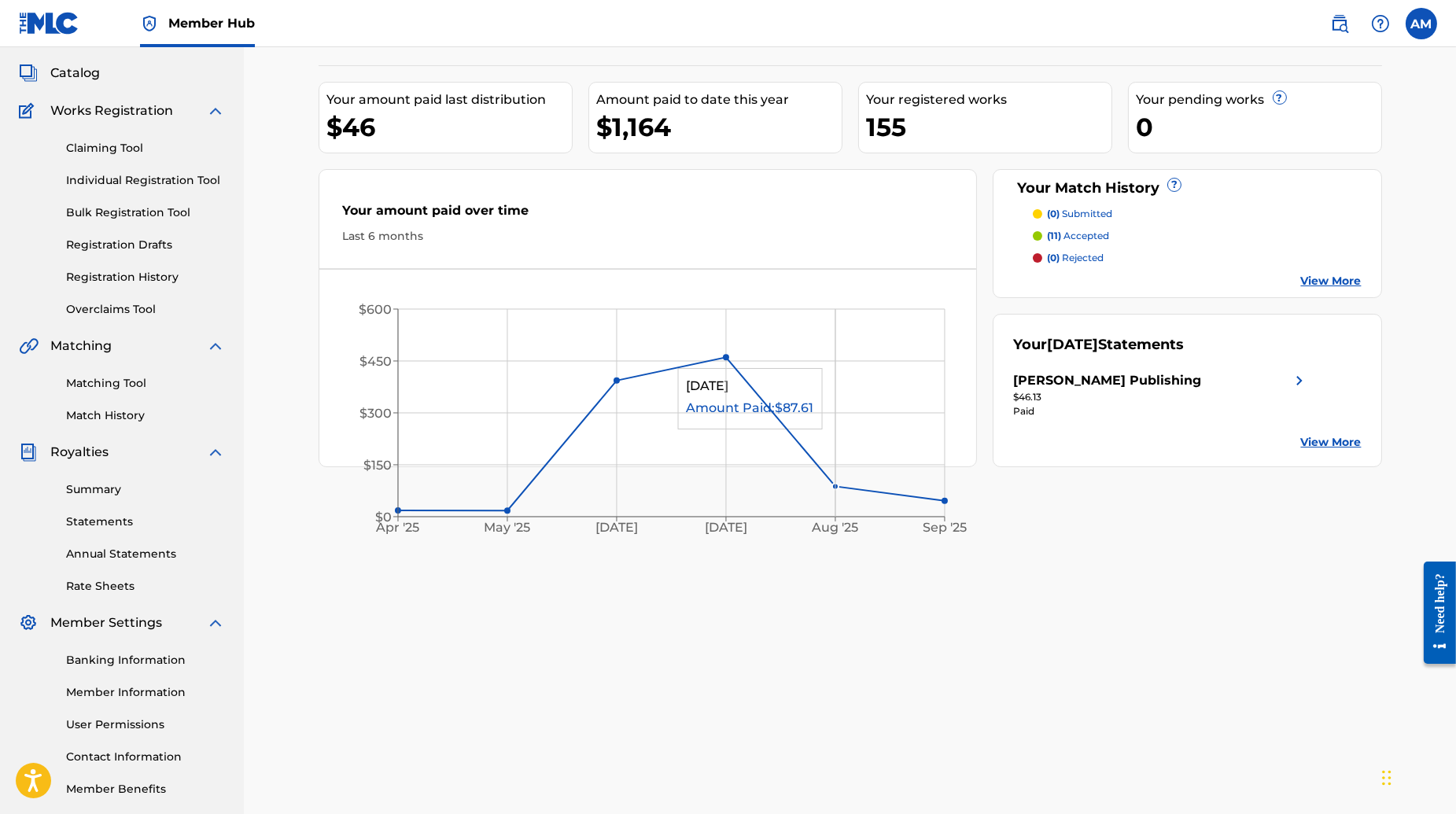
scroll to position [160, 0]
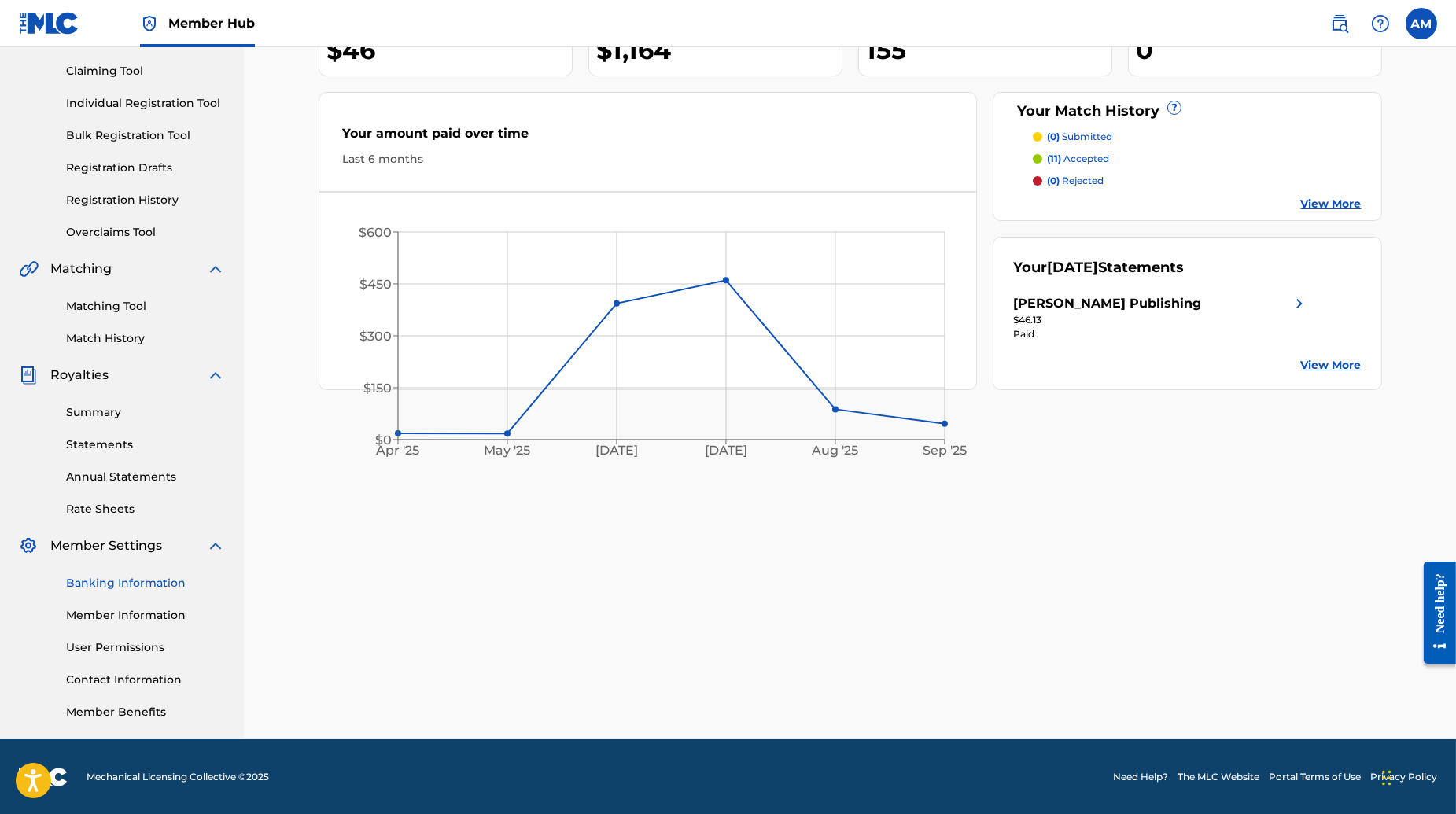
click at [111, 584] on link "Banking Information" at bounding box center [145, 583] width 159 height 17
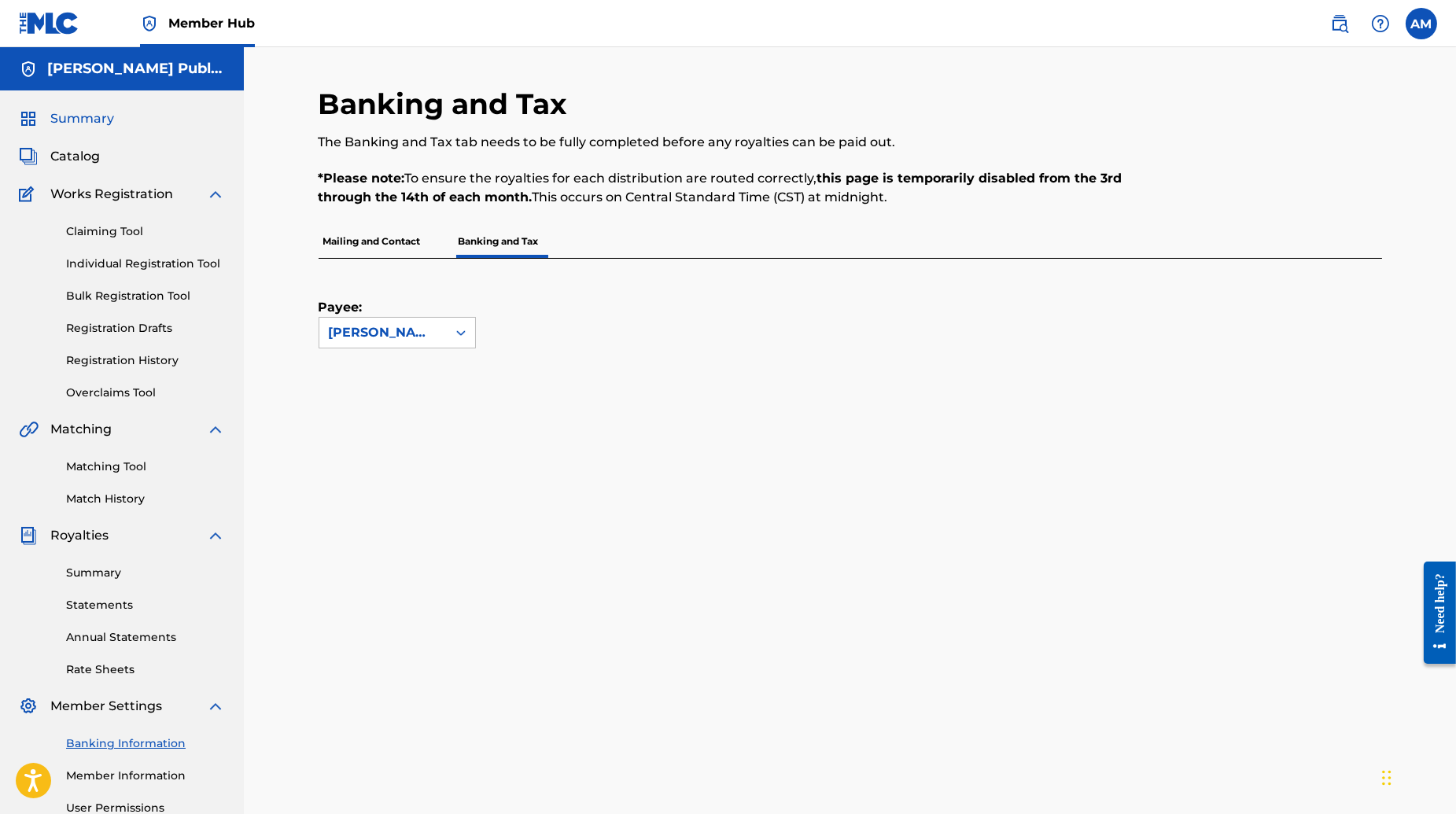
click at [92, 118] on span "Summary" at bounding box center [82, 118] width 64 height 18
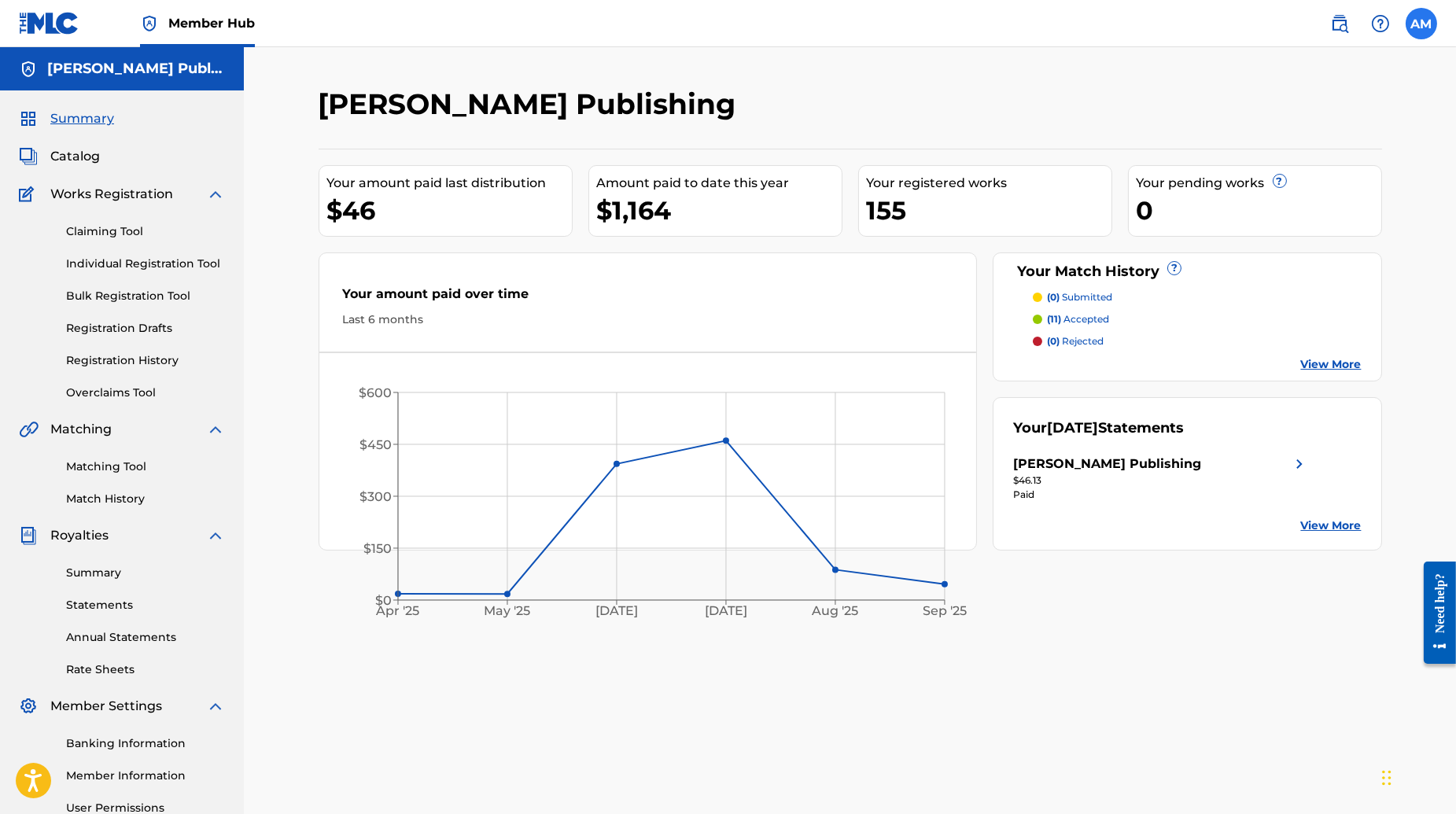
click at [1425, 25] on label at bounding box center [1421, 23] width 31 height 31
click at [1422, 24] on input "AM [PERSON_NAME] [EMAIL_ADDRESS][DOMAIN_NAME] Notification Preferences Profile …" at bounding box center [1422, 24] width 0 height 0
click at [1271, 218] on p "Log out" at bounding box center [1269, 223] width 37 height 14
click at [1422, 24] on input "AM [PERSON_NAME] [EMAIL_ADDRESS][DOMAIN_NAME] Notification Preferences Profile …" at bounding box center [1422, 24] width 0 height 0
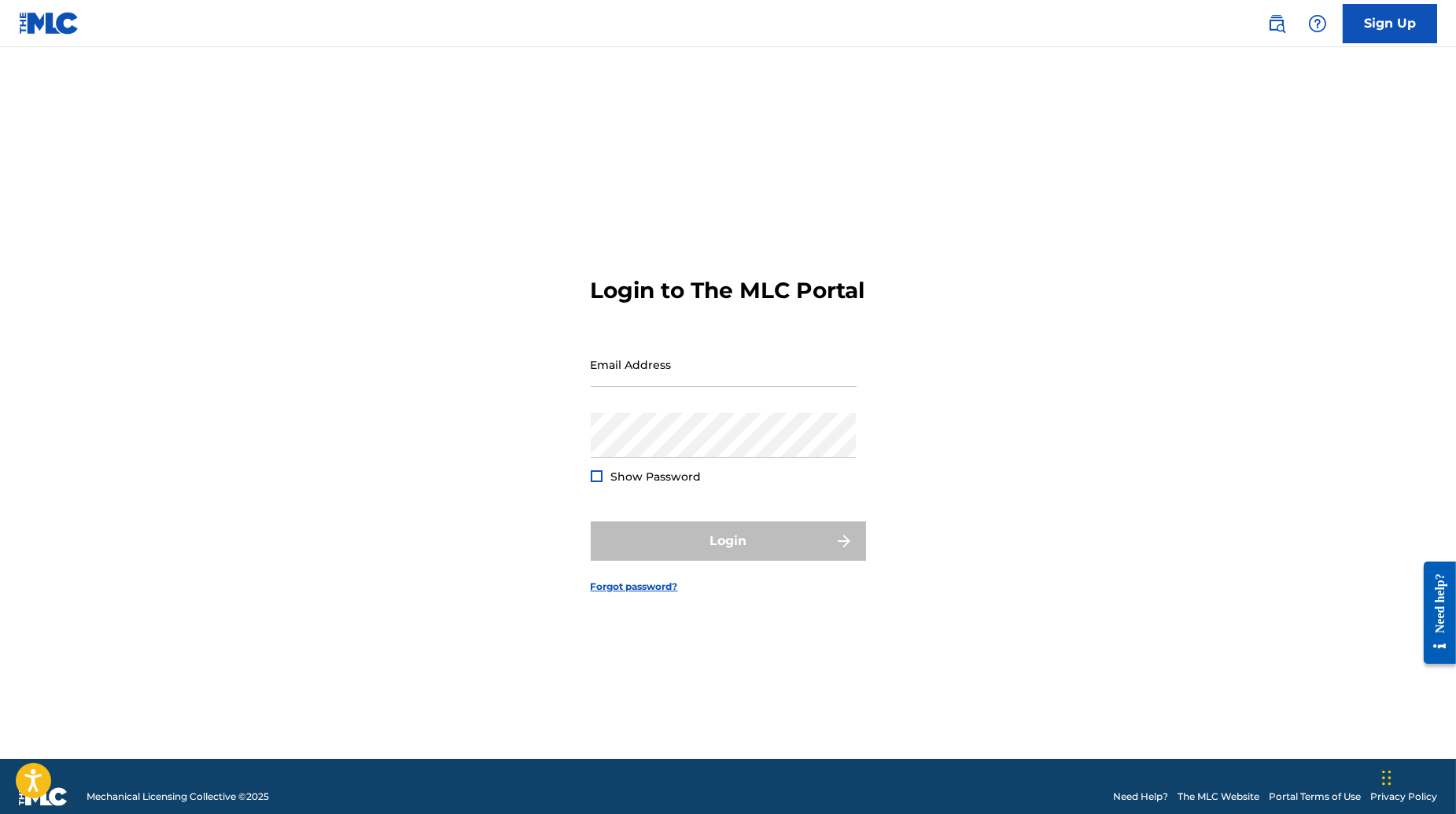
type input "[EMAIL_ADDRESS][DOMAIN_NAME]"
